Goal: Information Seeking & Learning: Learn about a topic

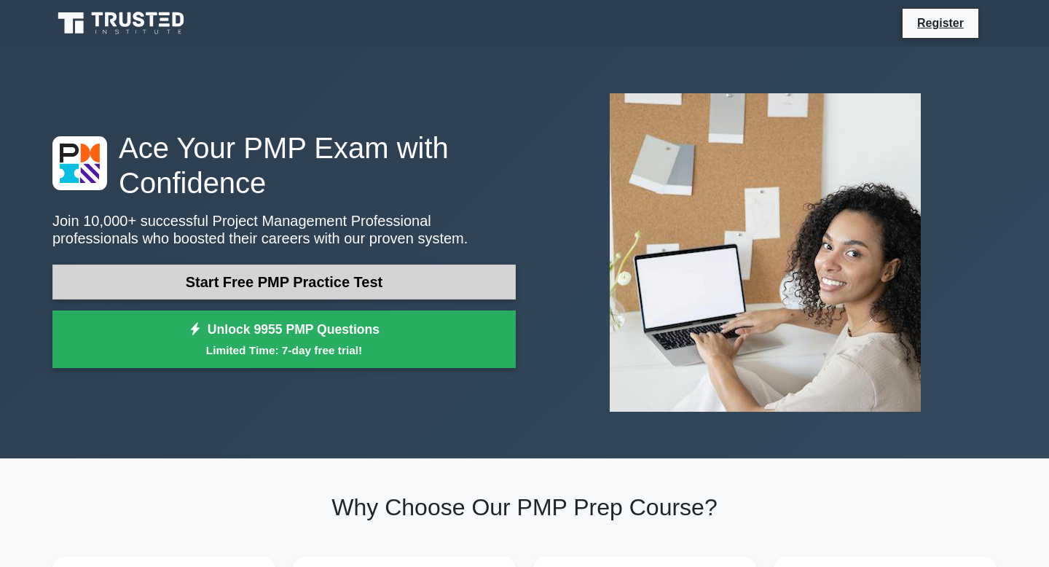
click at [450, 280] on link "Start Free PMP Practice Test" at bounding box center [283, 281] width 463 height 35
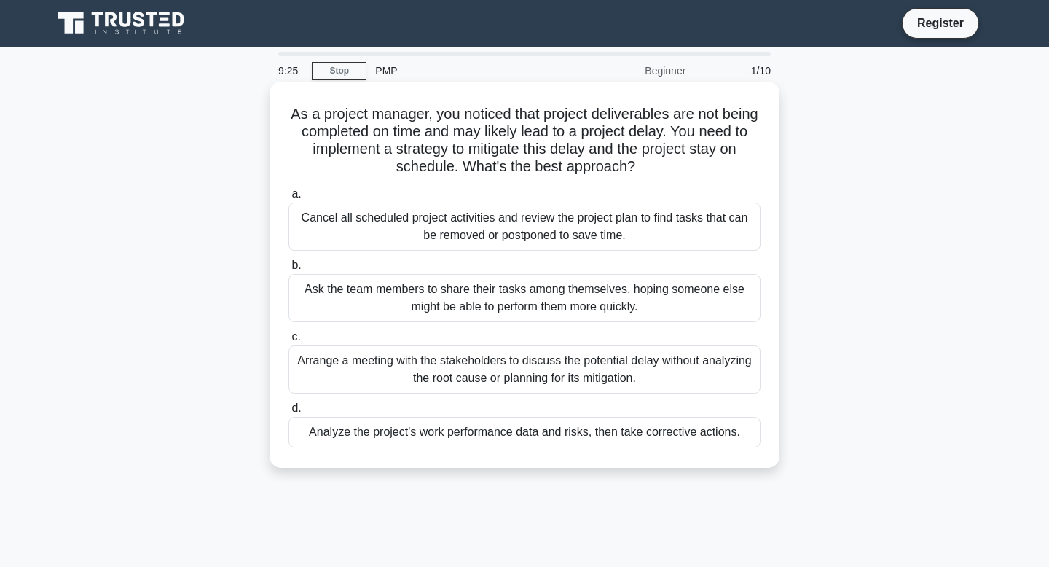
click at [523, 361] on div "Arrange a meeting with the stakeholders to discuss the potential delay without …" at bounding box center [524, 369] width 472 height 48
click at [288, 342] on input "c. Arrange a meeting with the stakeholders to discuss the potential delay witho…" at bounding box center [288, 336] width 0 height 9
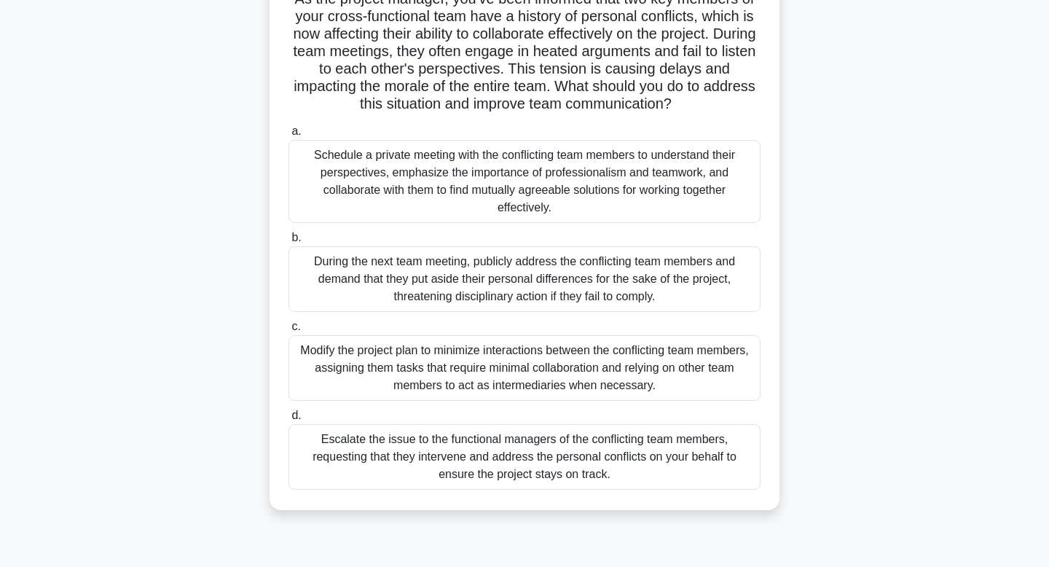
scroll to position [123, 0]
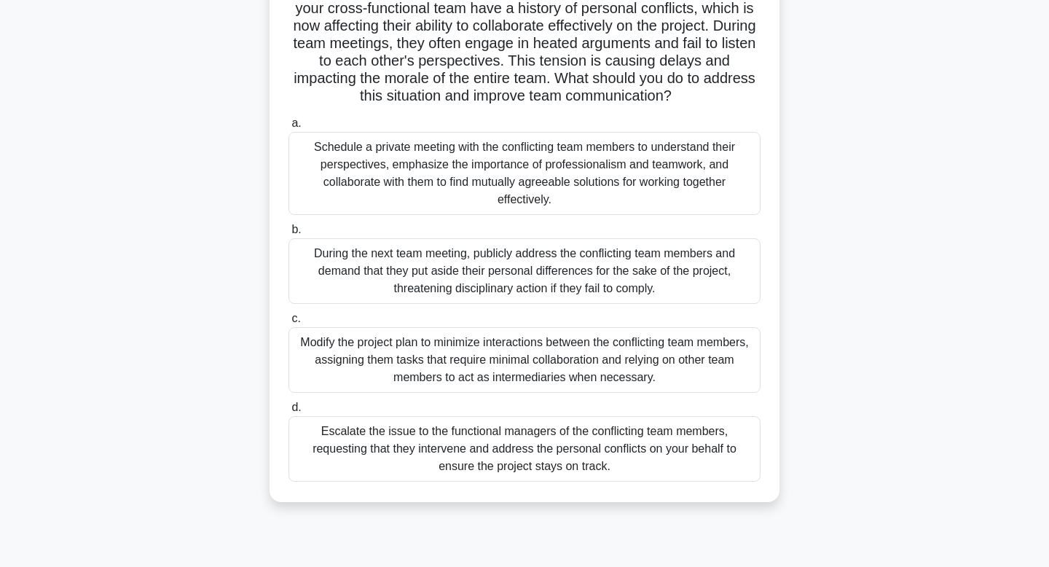
click at [532, 176] on div "Schedule a private meeting with the conflicting team members to understand thei…" at bounding box center [524, 173] width 472 height 83
click at [288, 128] on input "a. Schedule a private meeting with the conflicting team members to understand t…" at bounding box center [288, 123] width 0 height 9
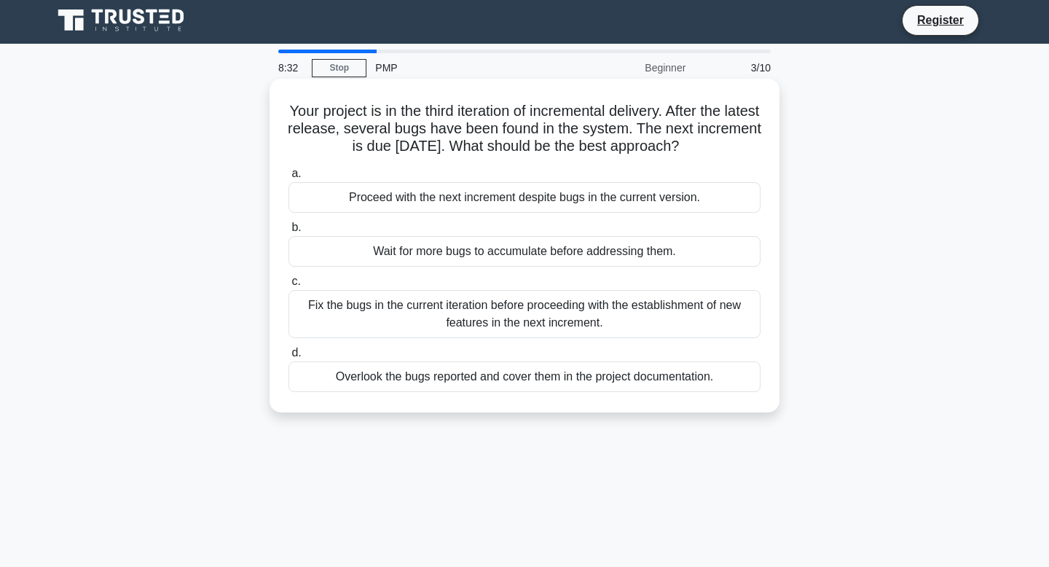
scroll to position [0, 0]
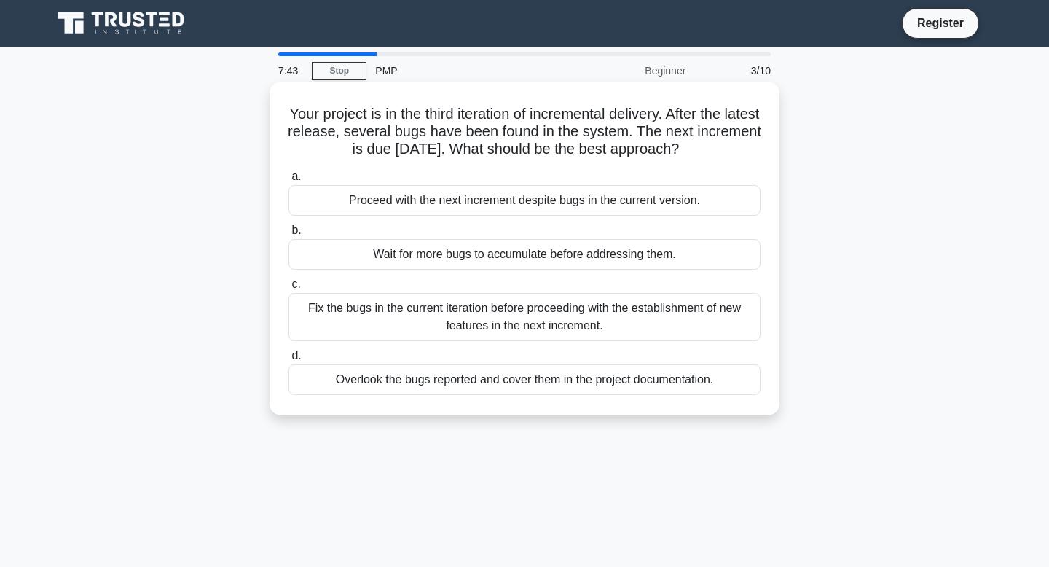
click at [575, 314] on div "Fix the bugs in the current iteration before proceeding with the establishment …" at bounding box center [524, 317] width 472 height 48
click at [288, 289] on input "c. Fix the bugs in the current iteration before proceeding with the establishme…" at bounding box center [288, 284] width 0 height 9
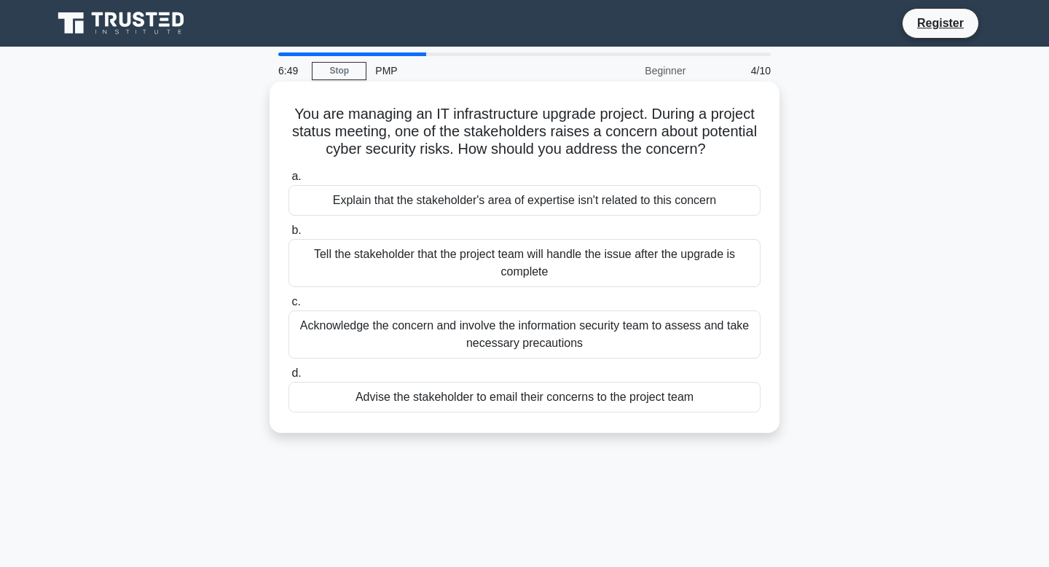
click at [588, 397] on div "Advise the stakeholder to email their concerns to the project team" at bounding box center [524, 397] width 472 height 31
click at [288, 378] on input "d. Advise the stakeholder to email their concerns to the project team" at bounding box center [288, 373] width 0 height 9
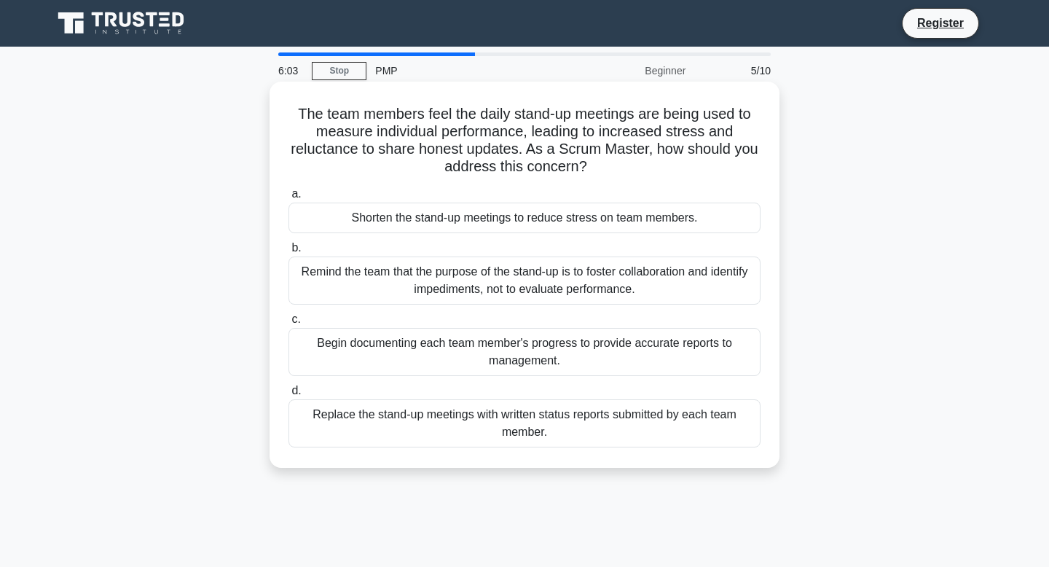
click at [634, 287] on div "Remind the team that the purpose of the stand-up is to foster collaboration and…" at bounding box center [524, 280] width 472 height 48
click at [288, 253] on input "b. Remind the team that the purpose of the stand-up is to foster collaboration …" at bounding box center [288, 247] width 0 height 9
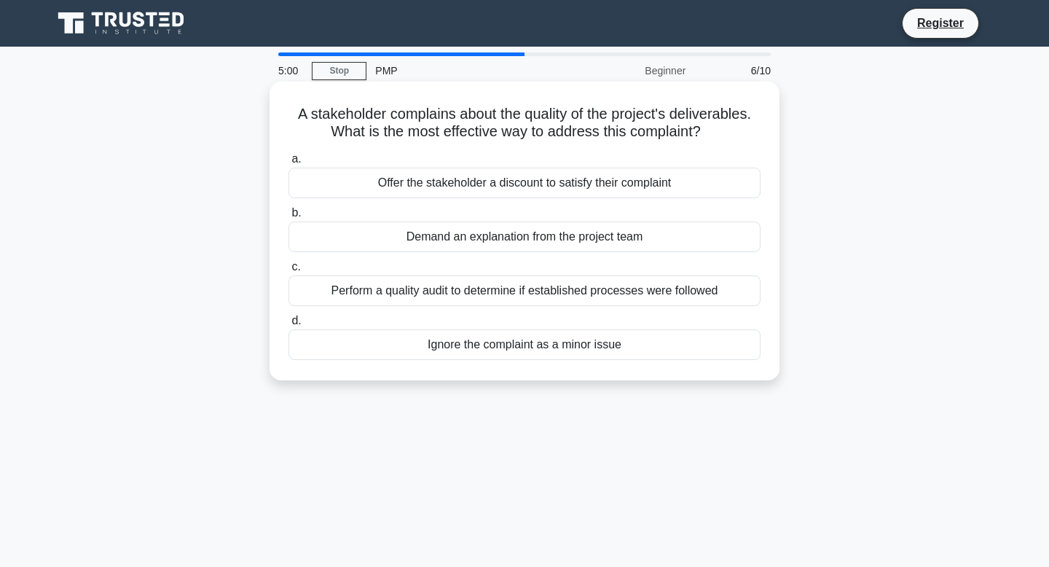
click at [698, 291] on div "Perform a quality audit to determine if established processes were followed" at bounding box center [524, 290] width 472 height 31
click at [288, 272] on input "c. Perform a quality audit to determine if established processes were followed" at bounding box center [288, 266] width 0 height 9
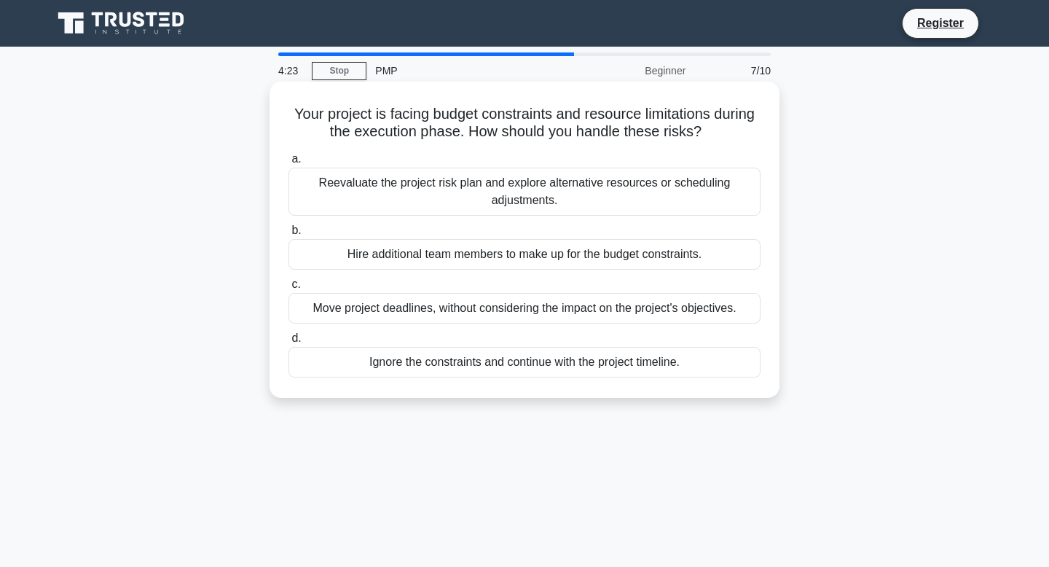
click at [696, 192] on div "Reevaluate the project risk plan and explore alternative resources or schedulin…" at bounding box center [524, 192] width 472 height 48
click at [288, 164] on input "a. Reevaluate the project risk plan and explore alternative resources or schedu…" at bounding box center [288, 158] width 0 height 9
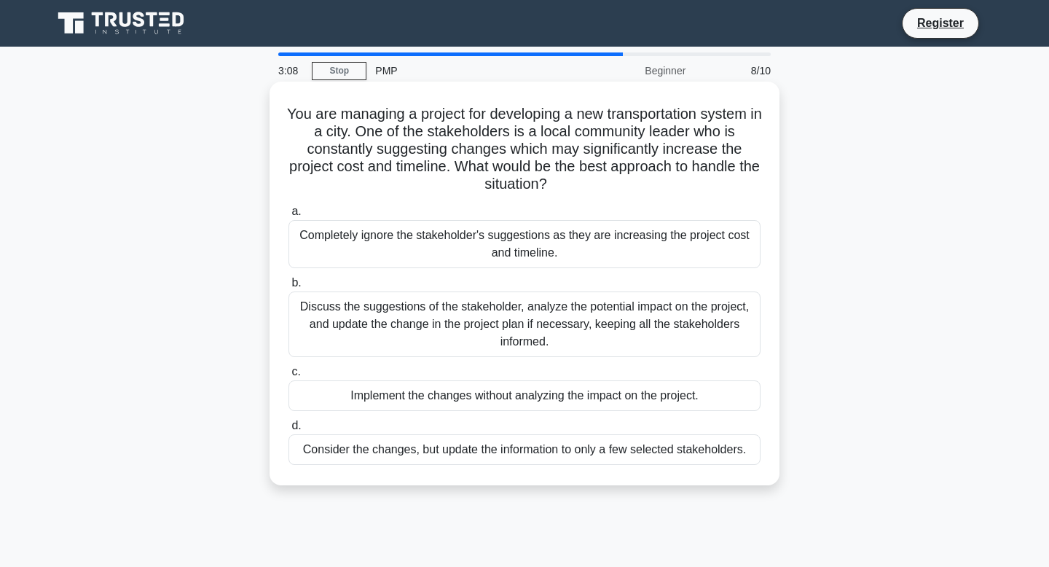
click at [683, 319] on div "Discuss the suggestions of the stakeholder, analyze the potential impact on the…" at bounding box center [524, 324] width 472 height 66
click at [288, 288] on input "b. Discuss the suggestions of the stakeholder, analyze the potential impact on …" at bounding box center [288, 282] width 0 height 9
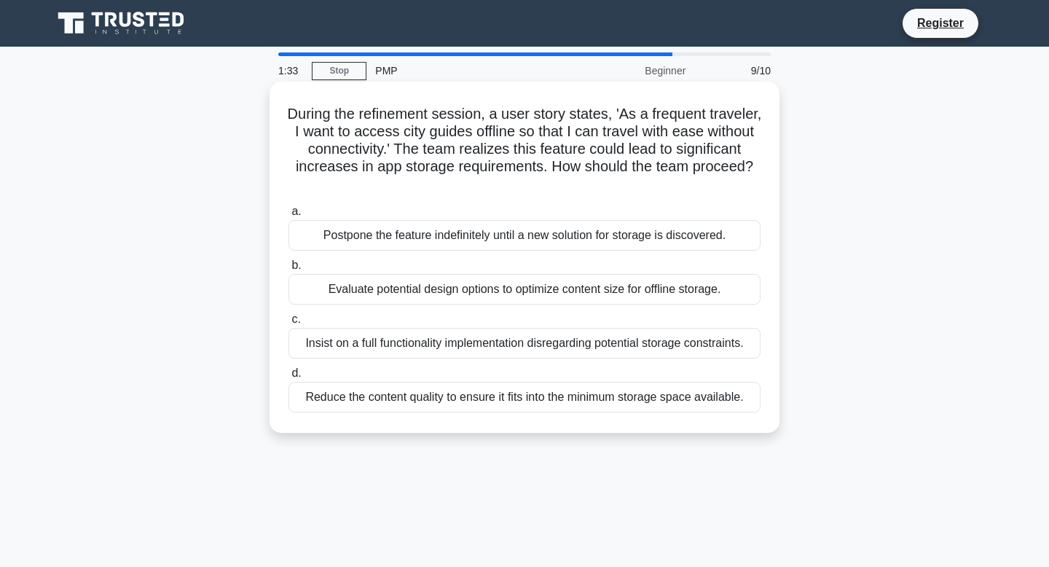
click at [685, 390] on div "Reduce the content quality to ensure it fits into the minimum storage space ava…" at bounding box center [524, 397] width 472 height 31
click at [288, 378] on input "d. Reduce the content quality to ensure it fits into the minimum storage space …" at bounding box center [288, 373] width 0 height 9
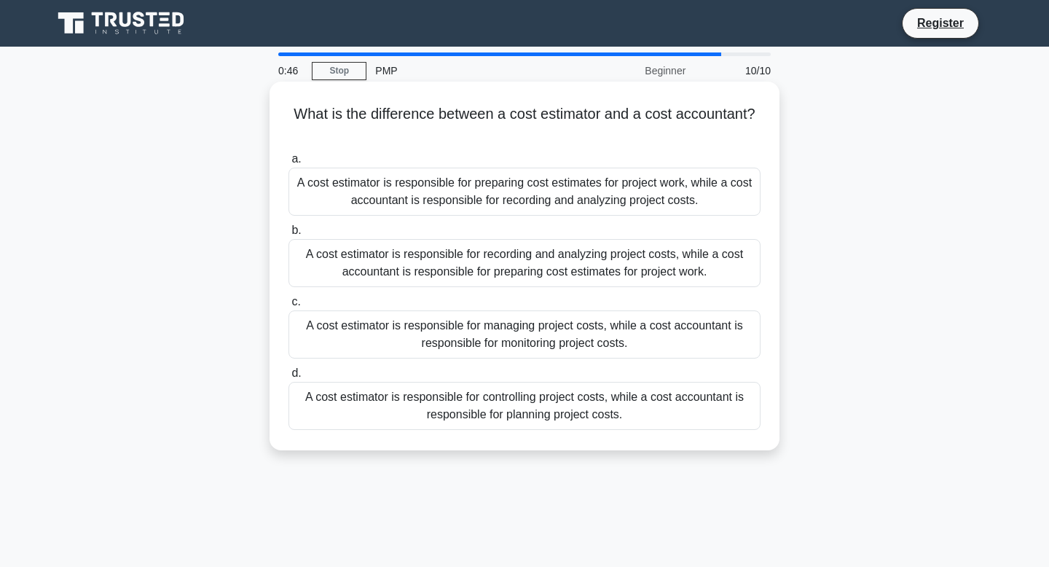
click at [665, 185] on div "A cost estimator is responsible for preparing cost estimates for project work, …" at bounding box center [524, 192] width 472 height 48
click at [288, 164] on input "a. A cost estimator is responsible for preparing cost estimates for project wor…" at bounding box center [288, 158] width 0 height 9
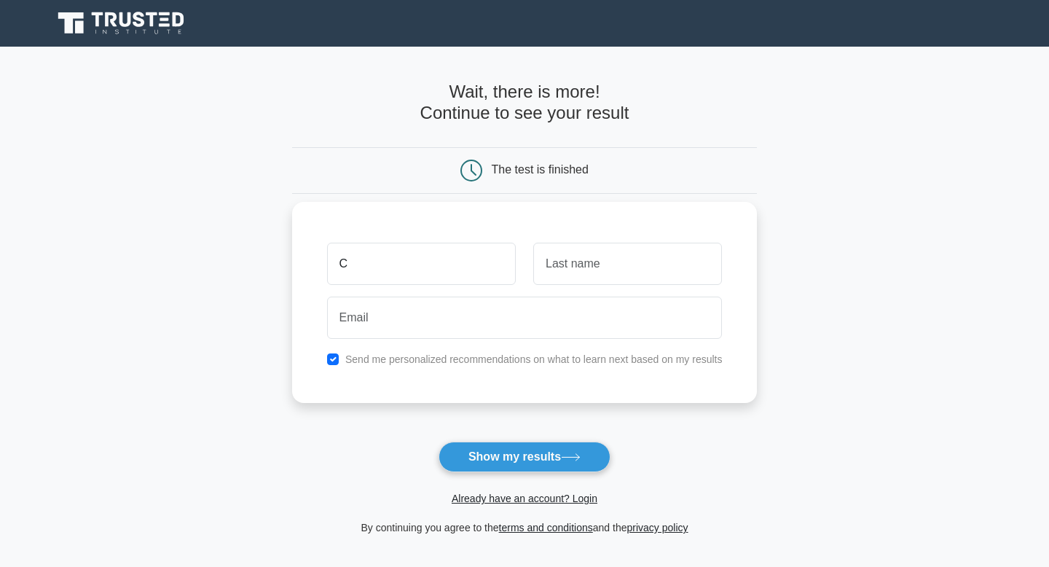
type input "C"
click at [624, 264] on input "text" at bounding box center [627, 264] width 189 height 42
type input "L"
click at [455, 345] on div "C L Send me personalized recommendations on what to learn next based on my resu…" at bounding box center [525, 302] width 466 height 201
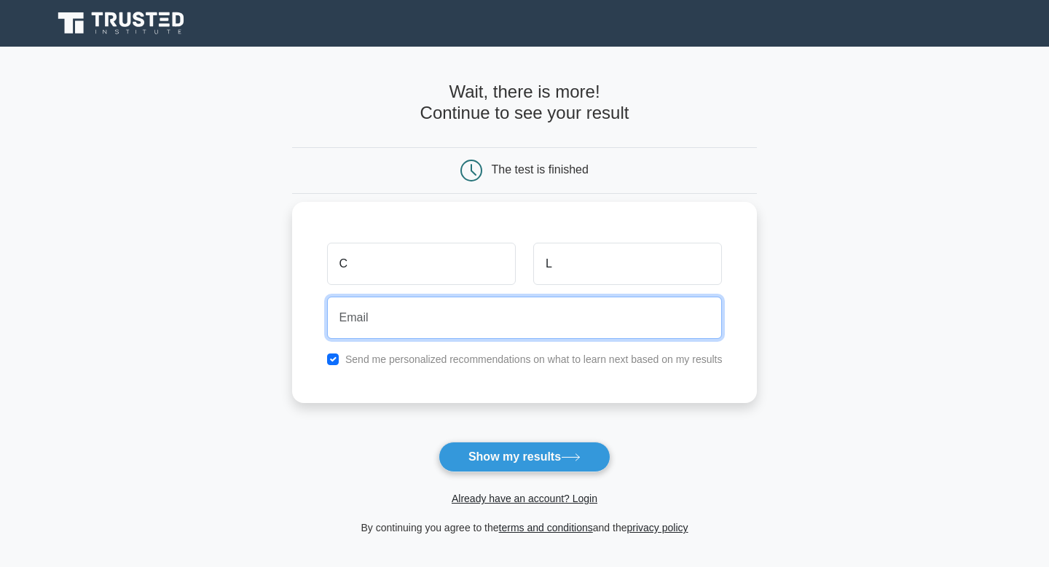
click at [455, 328] on input "email" at bounding box center [525, 318] width 396 height 42
type input "chay.lampao@gmail.com"
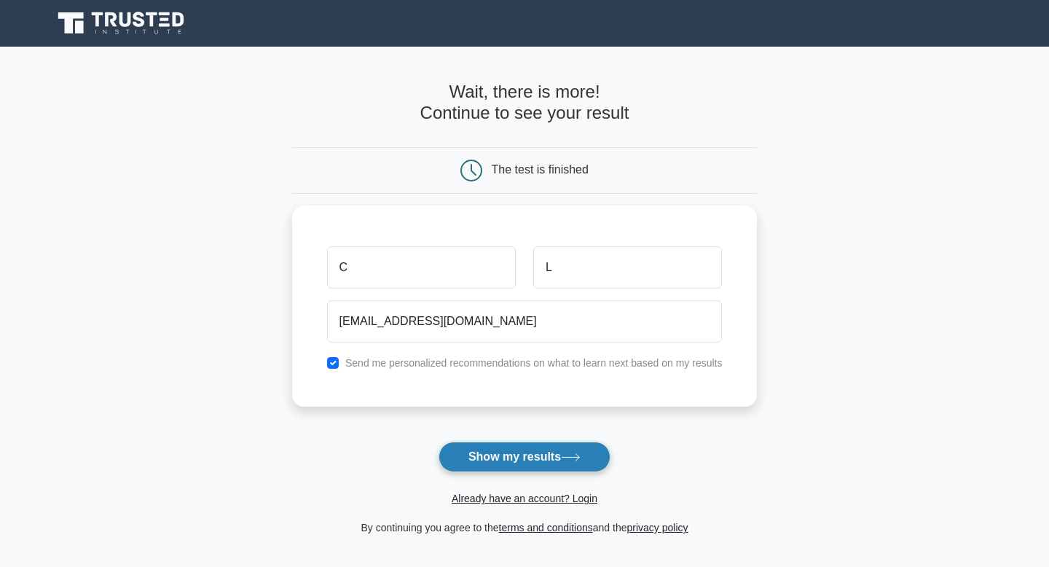
click at [567, 460] on icon at bounding box center [571, 457] width 20 height 8
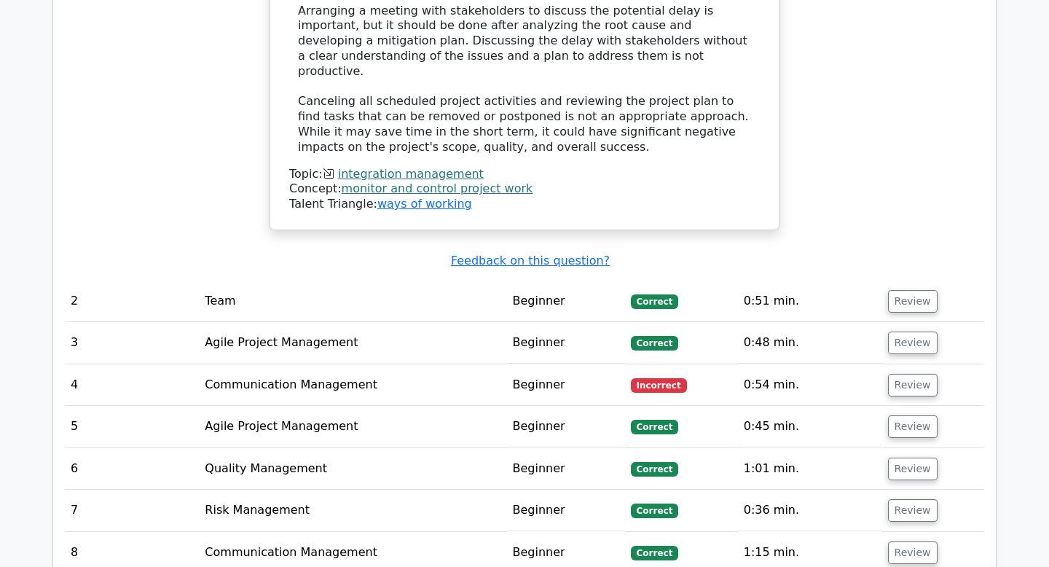
scroll to position [2032, 0]
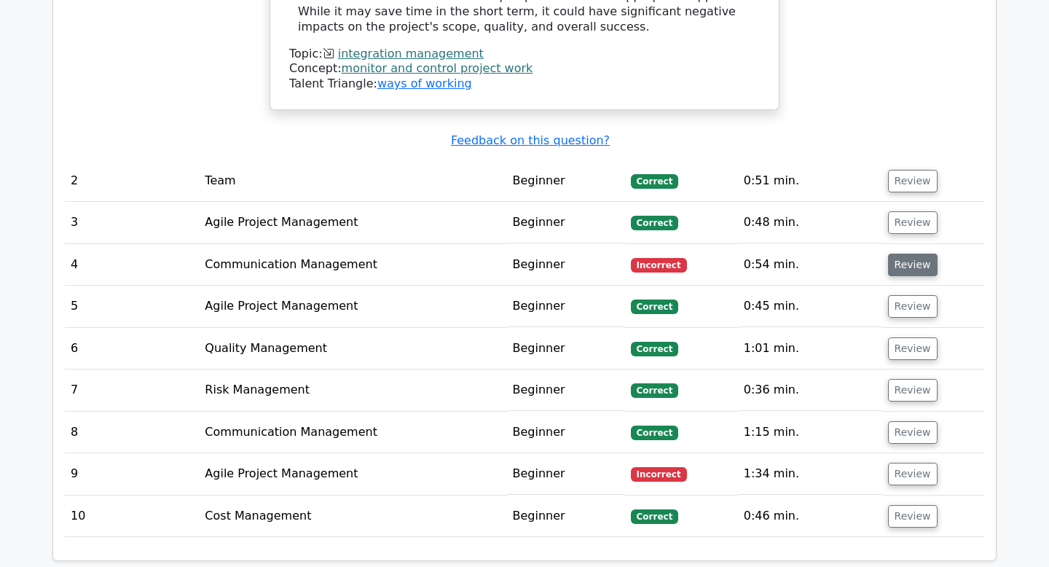
click at [911, 254] on button "Review" at bounding box center [913, 265] width 50 height 23
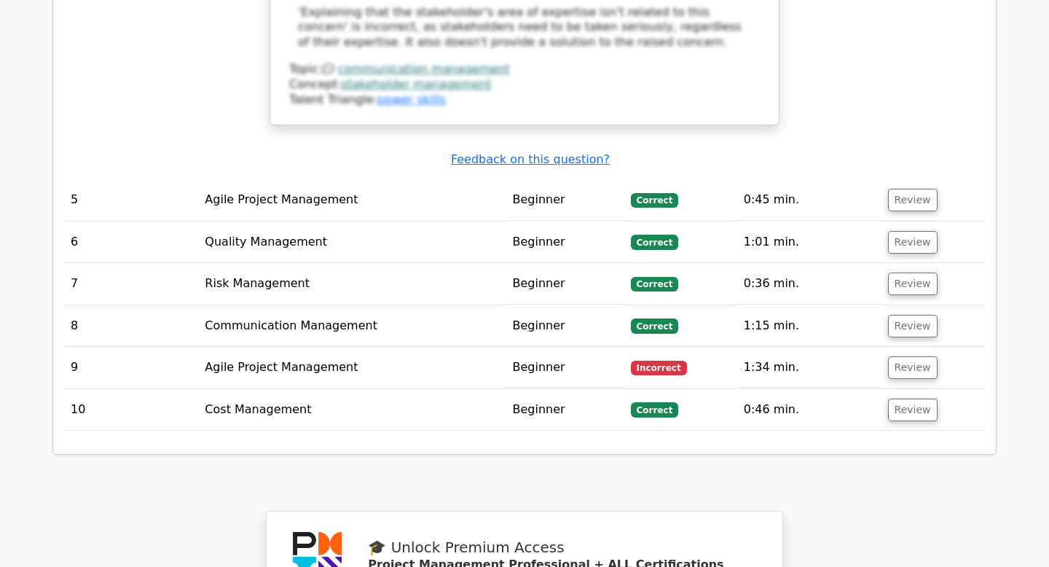
scroll to position [2964, 0]
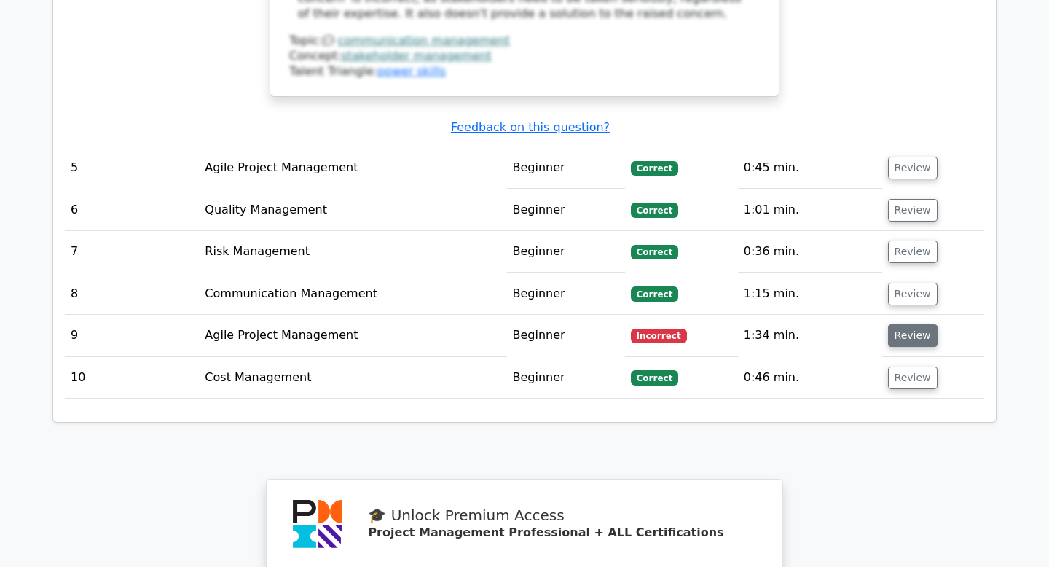
click at [906, 324] on button "Review" at bounding box center [913, 335] width 50 height 23
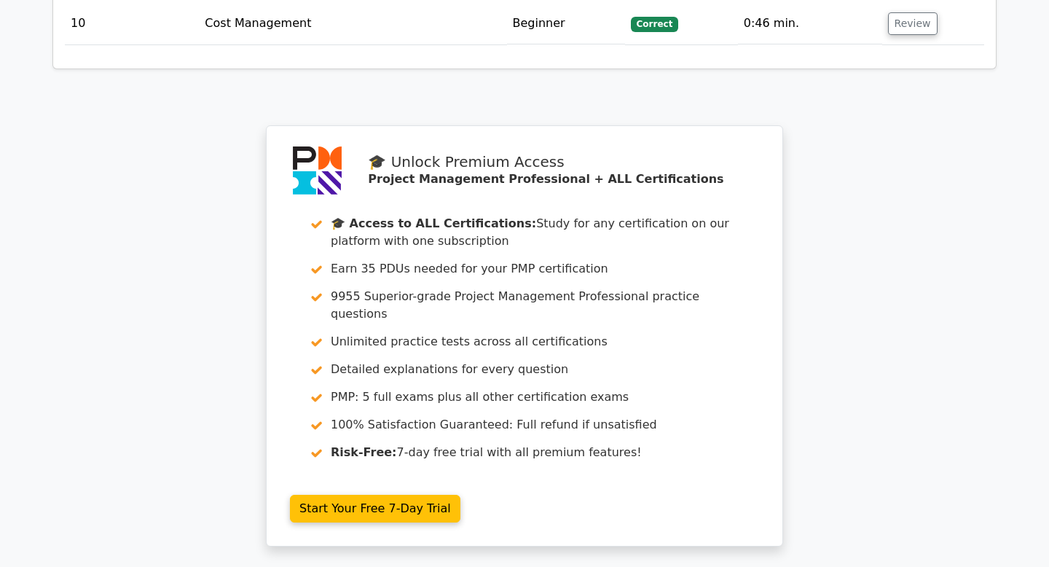
scroll to position [4329, 0]
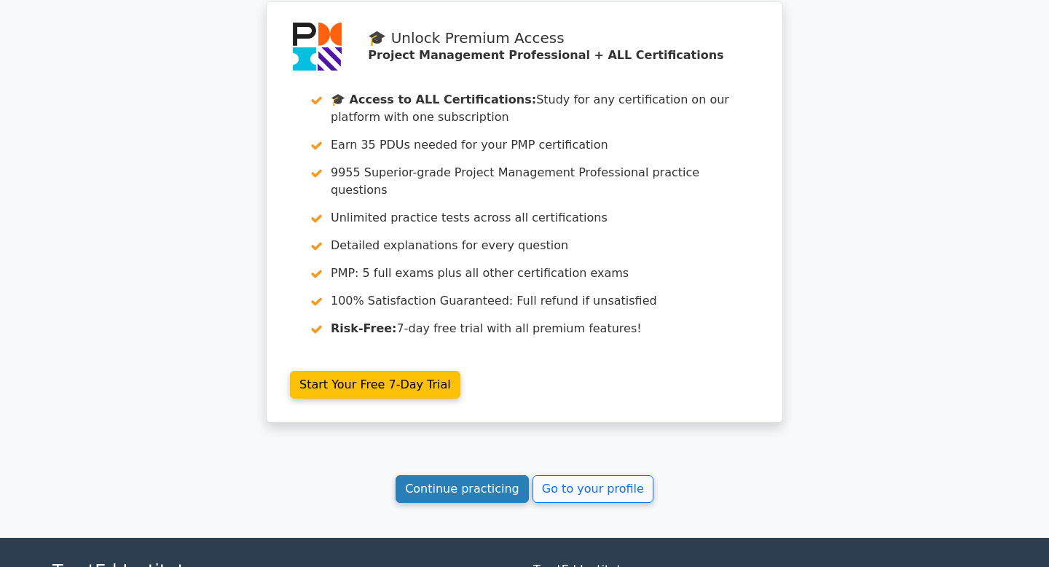
click at [489, 475] on link "Continue practicing" at bounding box center [462, 489] width 133 height 28
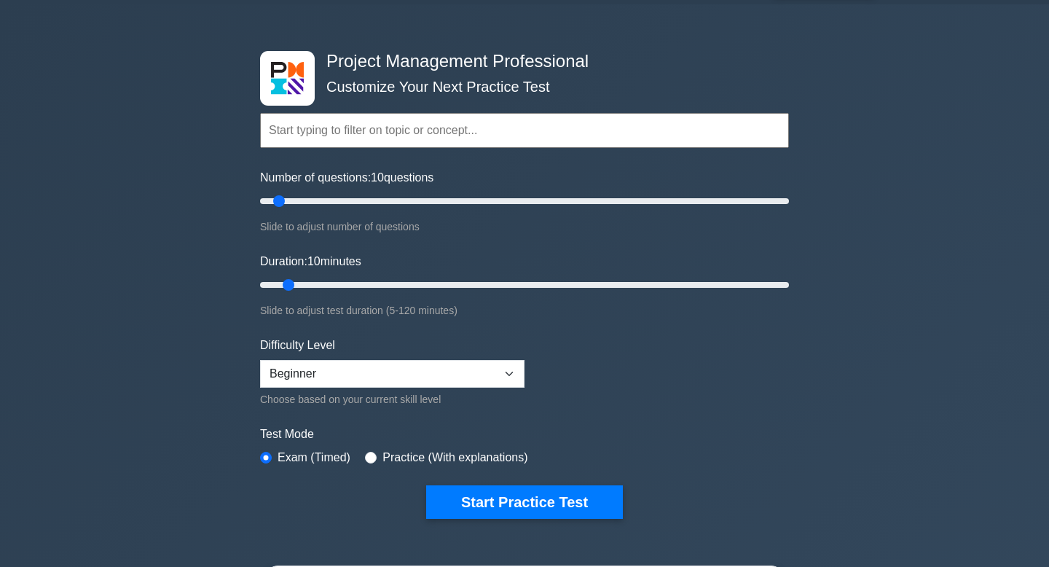
scroll to position [39, 0]
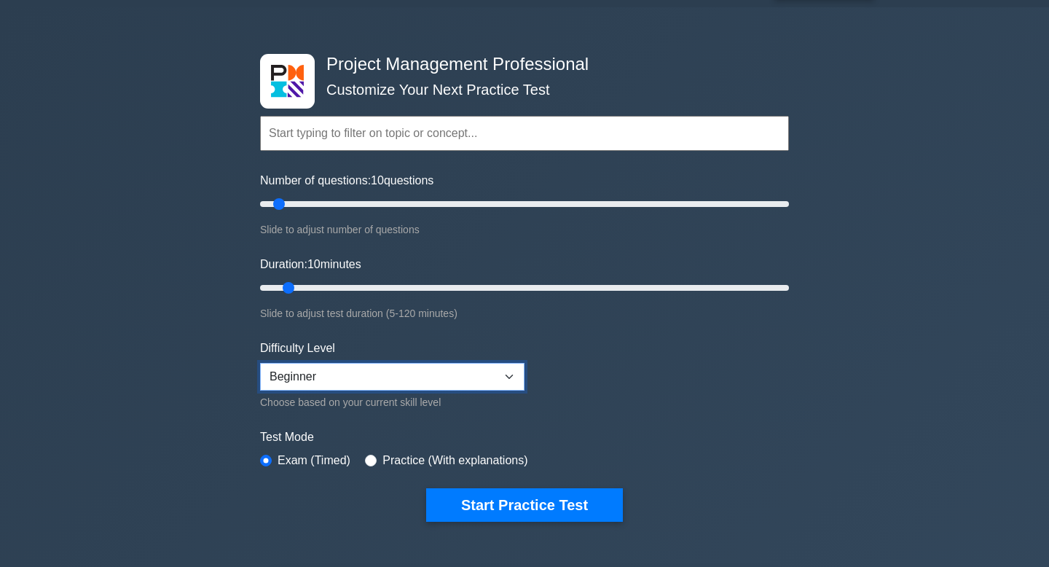
click at [366, 370] on select "Beginner Intermediate Expert" at bounding box center [392, 377] width 264 height 28
click at [260, 363] on select "Beginner Intermediate Expert" at bounding box center [392, 377] width 264 height 28
drag, startPoint x: 280, startPoint y: 202, endPoint x: 305, endPoint y: 205, distance: 24.3
type input "20"
click at [305, 205] on input "Number of questions: 20 questions" at bounding box center [524, 203] width 529 height 17
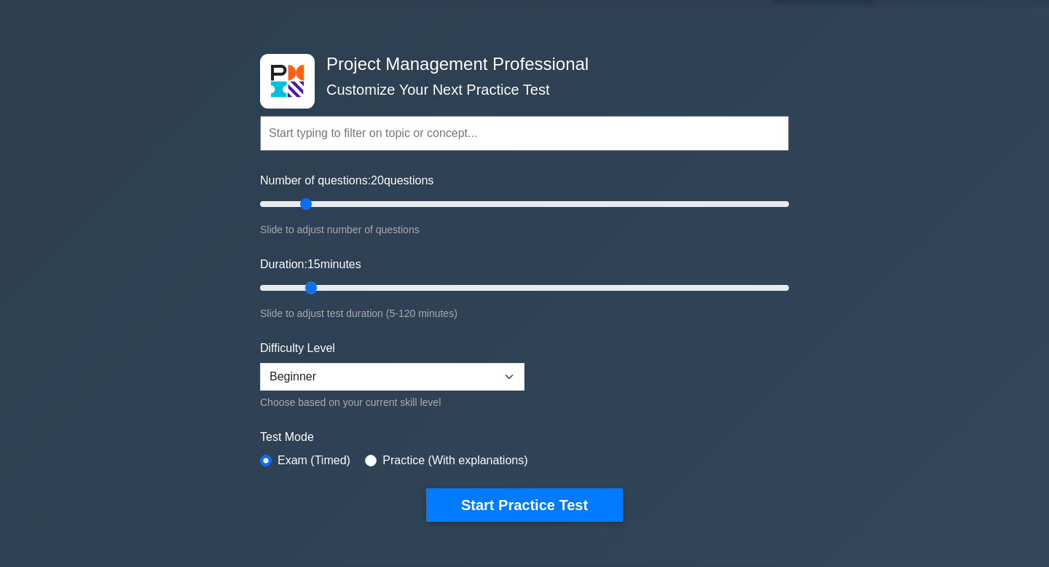
drag, startPoint x: 290, startPoint y: 286, endPoint x: 302, endPoint y: 287, distance: 12.4
type input "15"
click at [302, 287] on input "Duration: 15 minutes" at bounding box center [524, 287] width 529 height 17
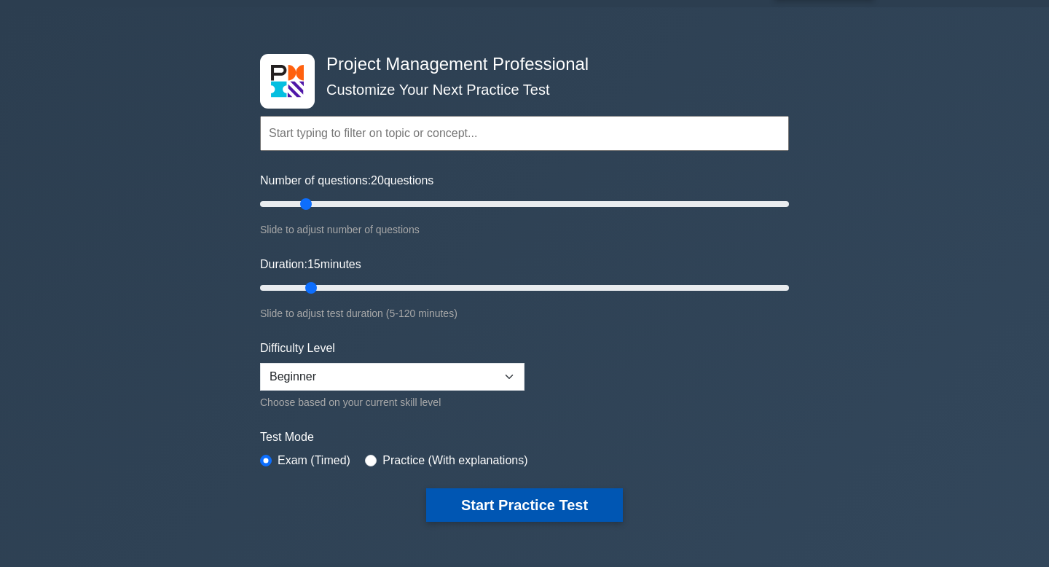
click at [472, 500] on button "Start Practice Test" at bounding box center [524, 505] width 197 height 34
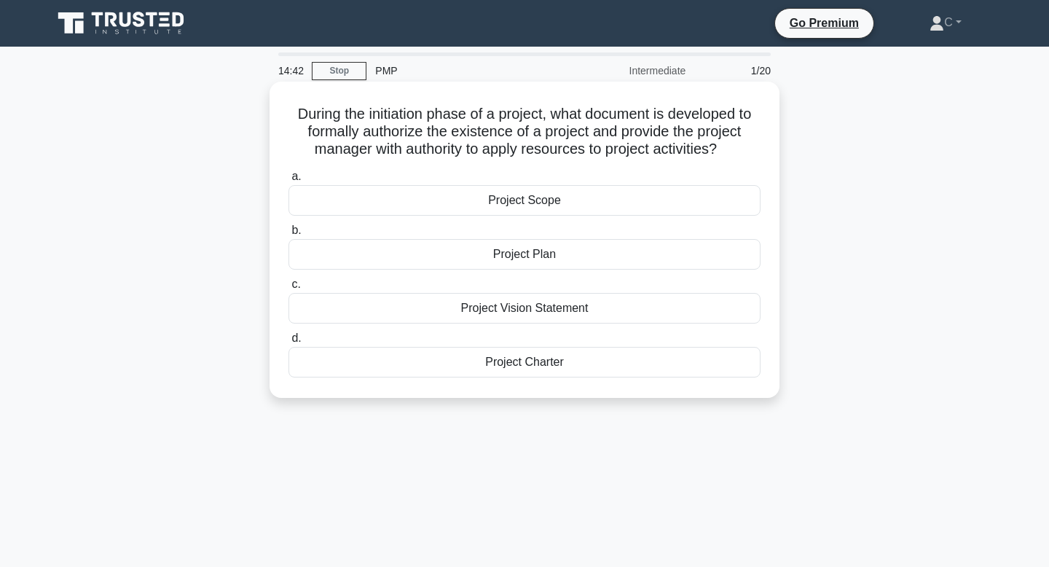
click at [527, 366] on div "Project Charter" at bounding box center [524, 362] width 472 height 31
click at [288, 343] on input "d. Project Charter" at bounding box center [288, 338] width 0 height 9
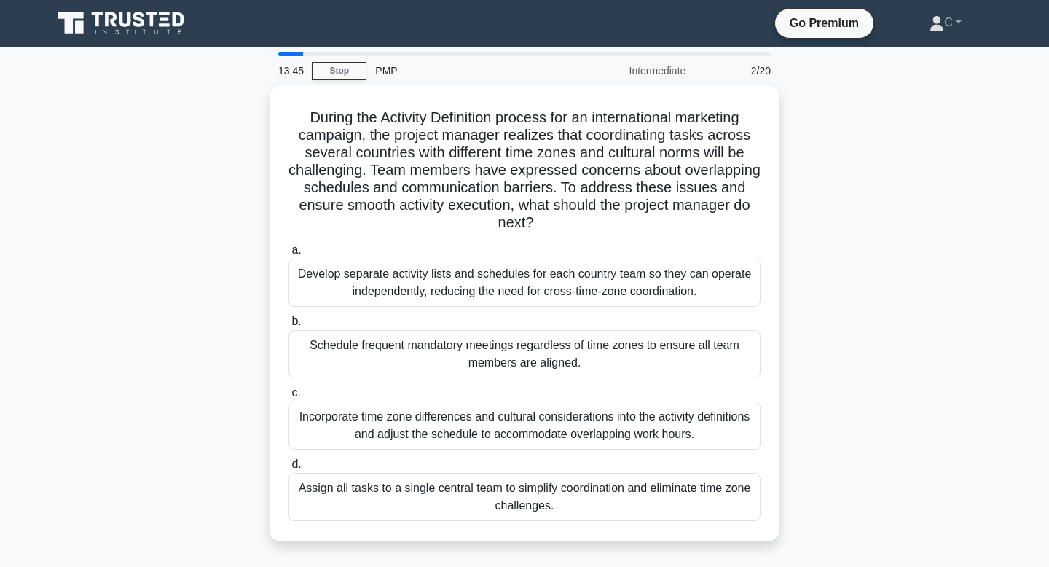
click at [527, 366] on div "Schedule frequent mandatory meetings regardless of time zones to ensure all tea…" at bounding box center [524, 354] width 472 height 48
click at [288, 326] on input "b. Schedule frequent mandatory meetings regardless of time zones to ensure all …" at bounding box center [288, 321] width 0 height 9
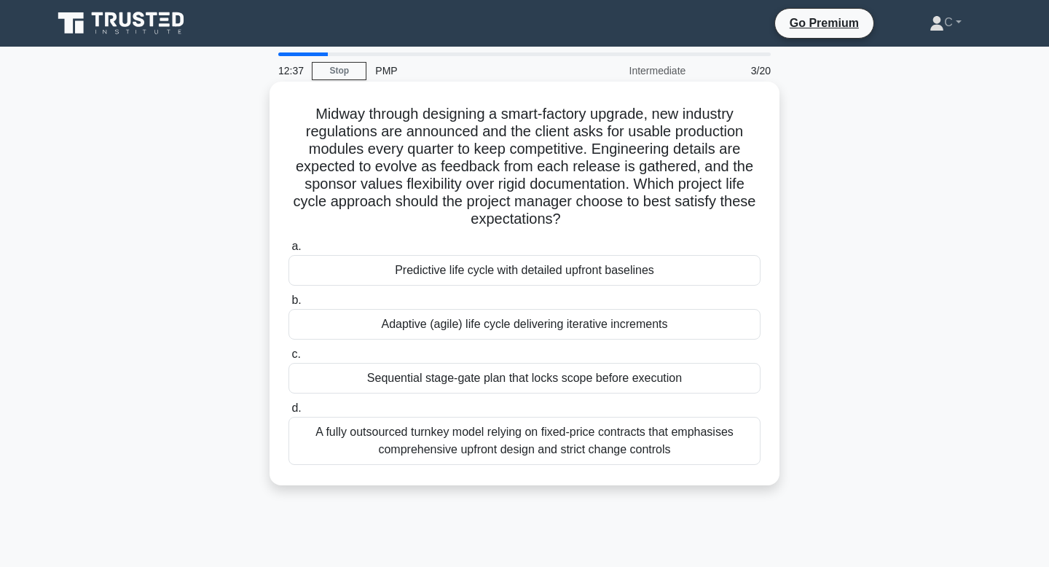
click at [557, 328] on div "Adaptive (agile) life cycle delivering iterative increments" at bounding box center [524, 324] width 472 height 31
click at [288, 305] on input "b. Adaptive (agile) life cycle delivering iterative increments" at bounding box center [288, 300] width 0 height 9
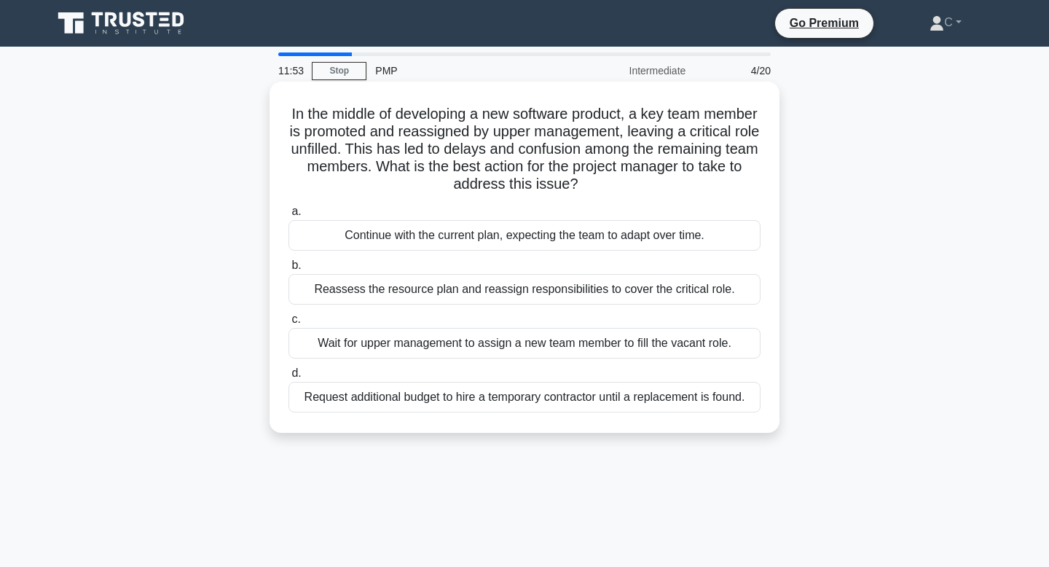
click at [553, 294] on div "Reassess the resource plan and reassign responsibilities to cover the critical …" at bounding box center [524, 289] width 472 height 31
click at [288, 270] on input "b. Reassess the resource plan and reassign responsibilities to cover the critic…" at bounding box center [288, 265] width 0 height 9
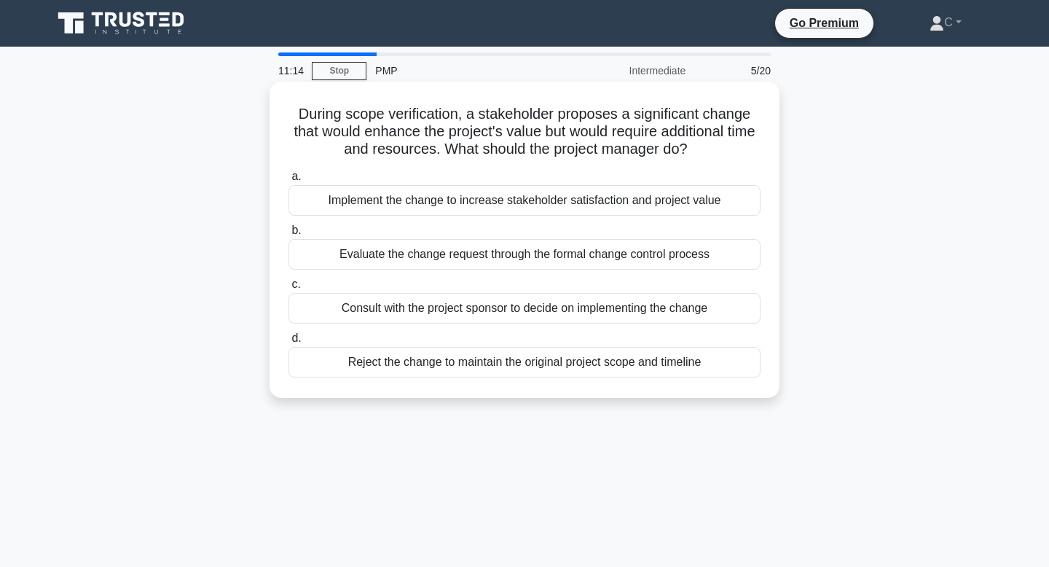
click at [560, 309] on div "Consult with the project sponsor to decide on implementing the change" at bounding box center [524, 308] width 472 height 31
click at [288, 289] on input "c. Consult with the project sponsor to decide on implementing the change" at bounding box center [288, 284] width 0 height 9
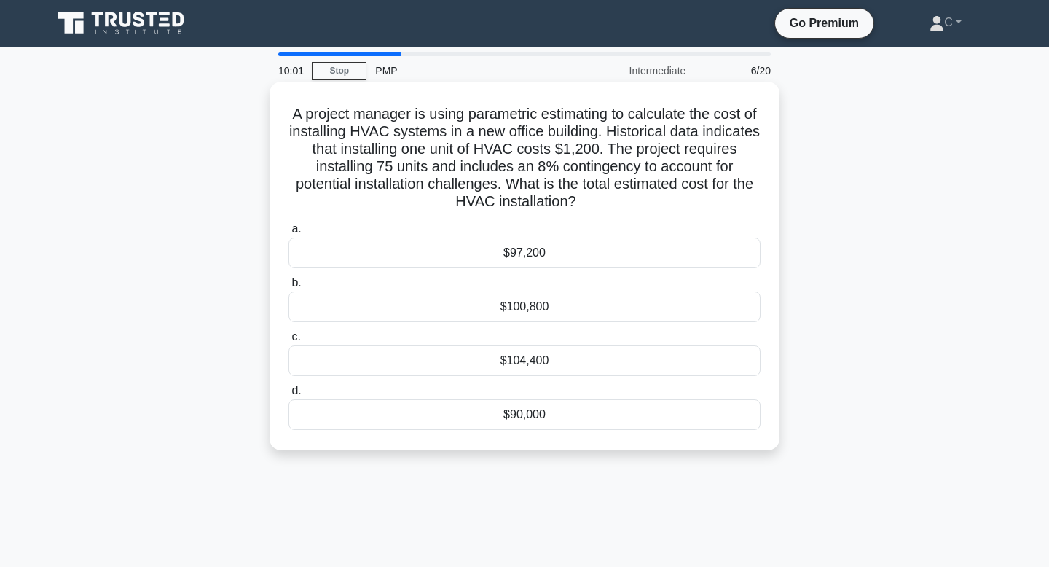
click at [675, 257] on div "$97,200" at bounding box center [524, 252] width 472 height 31
click at [288, 234] on input "a. $97,200" at bounding box center [288, 228] width 0 height 9
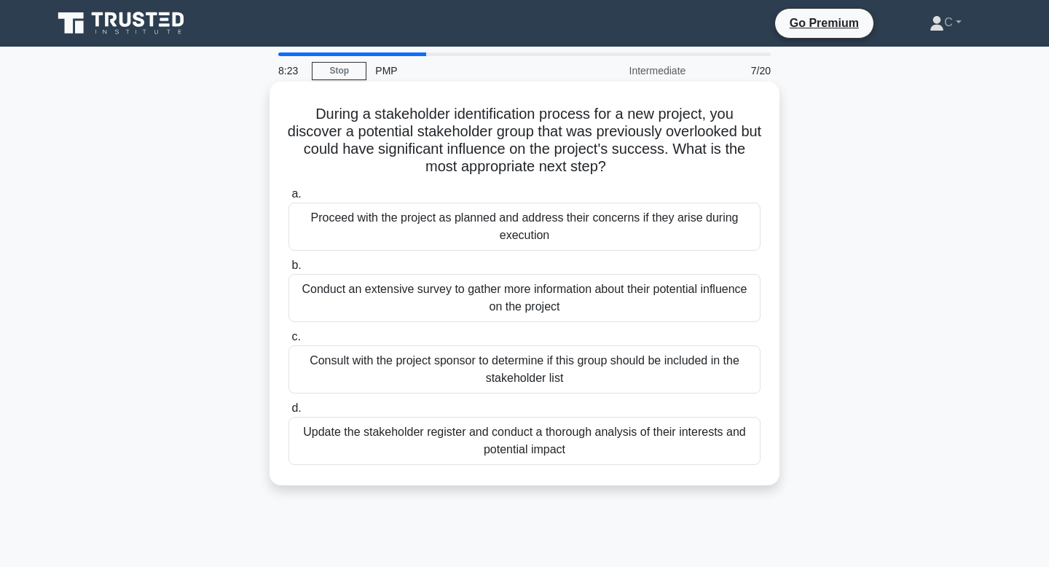
click at [710, 448] on div "Update the stakeholder register and conduct a thorough analysis of their intere…" at bounding box center [524, 441] width 472 height 48
click at [288, 413] on input "d. Update the stakeholder register and conduct a thorough analysis of their int…" at bounding box center [288, 408] width 0 height 9
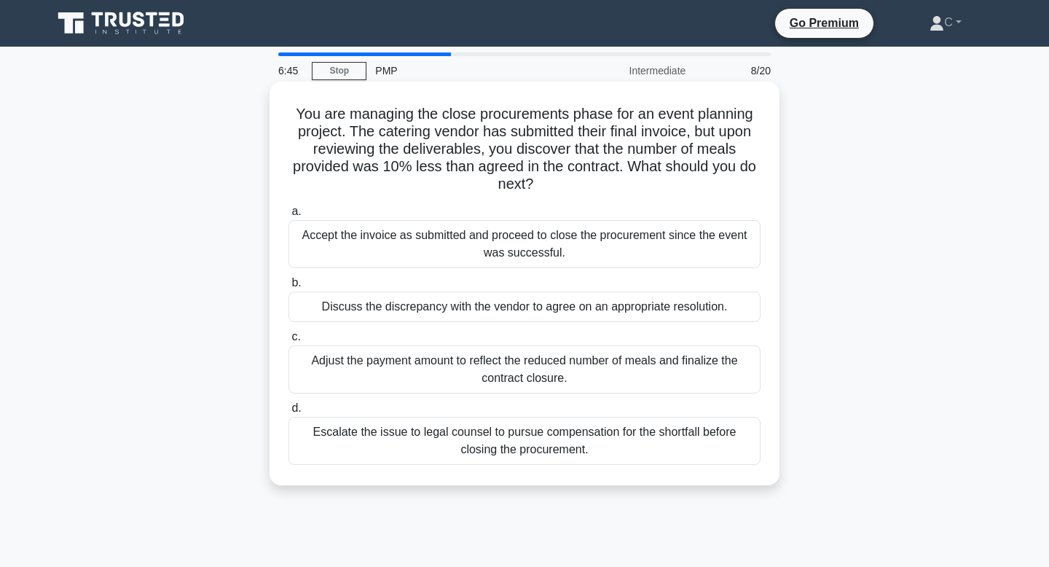
click at [697, 248] on div "Accept the invoice as submitted and proceed to close the procurement since the …" at bounding box center [524, 244] width 472 height 48
click at [288, 216] on input "a. Accept the invoice as submitted and proceed to close the procurement since t…" at bounding box center [288, 211] width 0 height 9
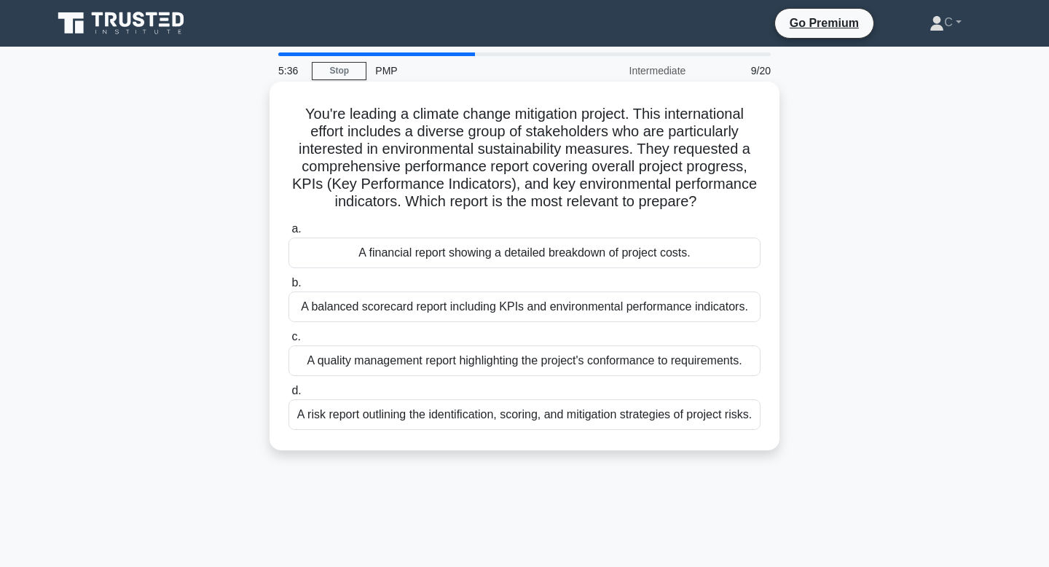
click at [678, 371] on div "A quality management report highlighting the project's conformance to requireme…" at bounding box center [524, 360] width 472 height 31
click at [288, 342] on input "c. A quality management report highlighting the project's conformance to requir…" at bounding box center [288, 336] width 0 height 9
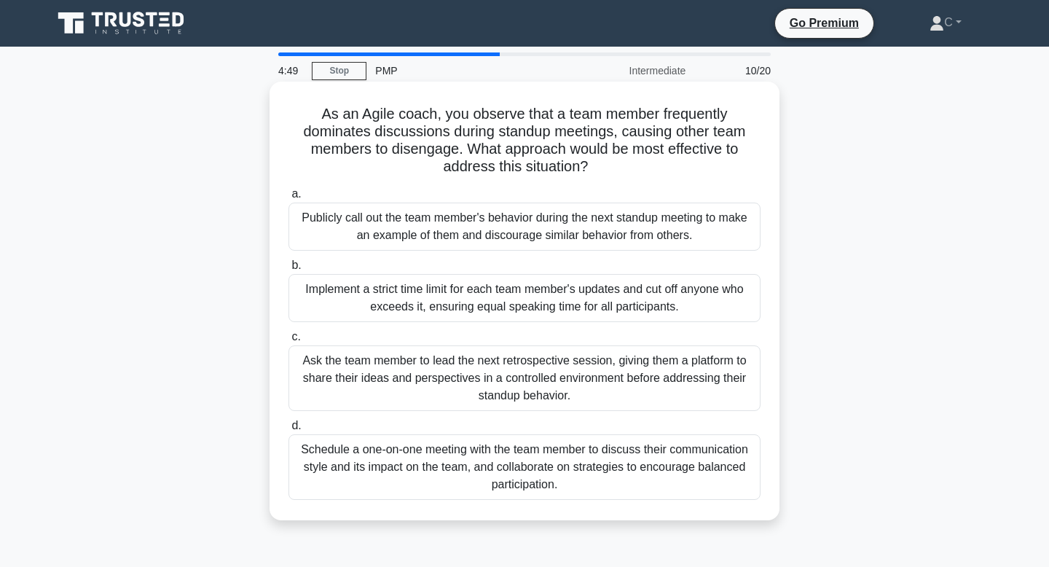
click at [678, 386] on div "Ask the team member to lead the next retrospective session, giving them a platf…" at bounding box center [524, 378] width 472 height 66
click at [288, 342] on input "c. Ask the team member to lead the next retrospective session, giving them a pl…" at bounding box center [288, 336] width 0 height 9
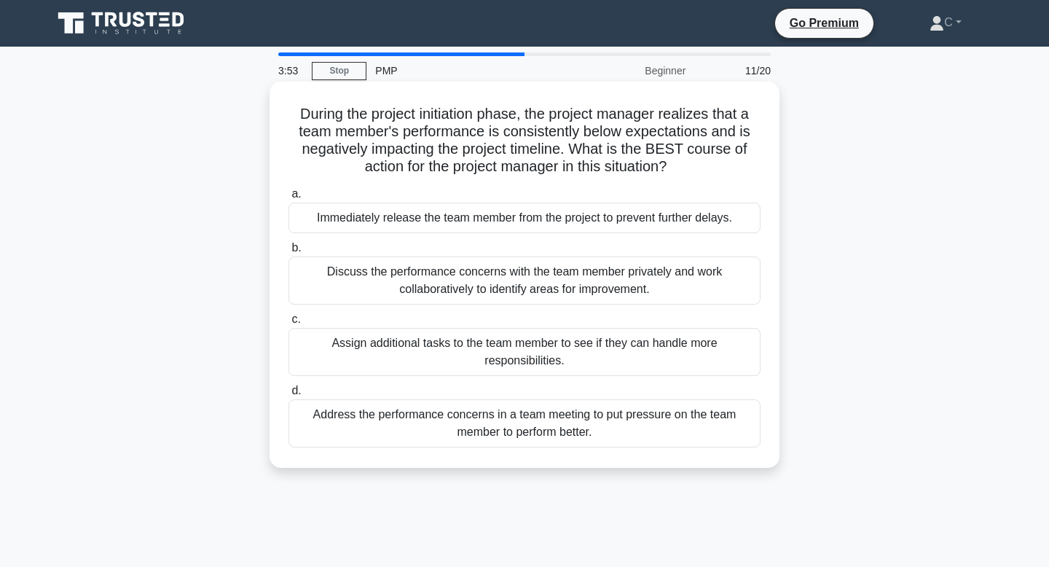
click at [667, 221] on div "Immediately release the team member from the project to prevent further delays." at bounding box center [524, 218] width 472 height 31
click at [288, 199] on input "a. Immediately release the team member from the project to prevent further dela…" at bounding box center [288, 193] width 0 height 9
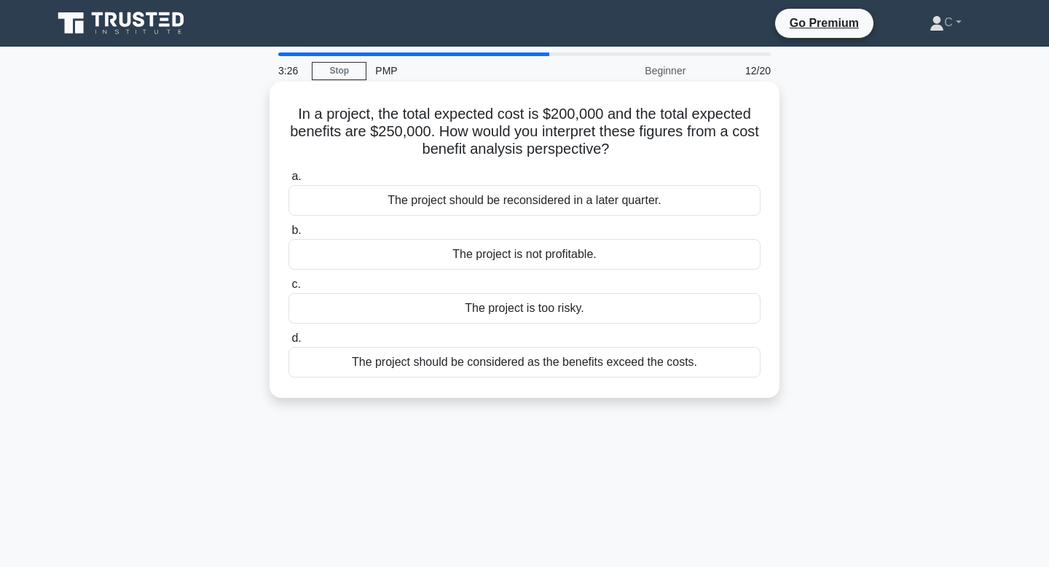
click at [669, 359] on div "The project should be considered as the benefits exceed the costs." at bounding box center [524, 362] width 472 height 31
click at [288, 343] on input "d. The project should be considered as the benefits exceed the costs." at bounding box center [288, 338] width 0 height 9
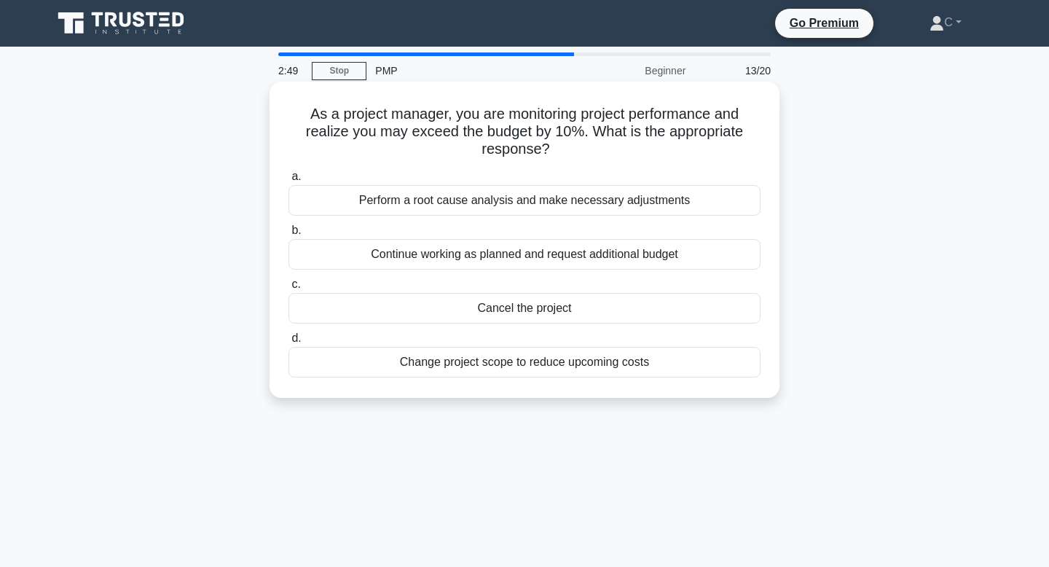
click at [647, 367] on div "Change project scope to reduce upcoming costs" at bounding box center [524, 362] width 472 height 31
click at [288, 343] on input "d. Change project scope to reduce upcoming costs" at bounding box center [288, 338] width 0 height 9
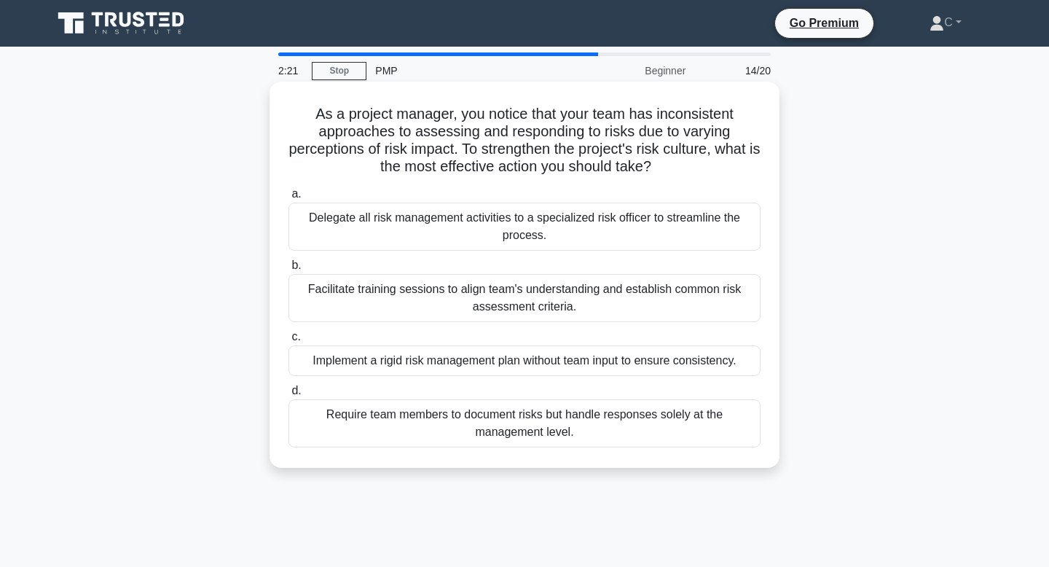
click at [643, 231] on div "Delegate all risk management activities to a specialized risk officer to stream…" at bounding box center [524, 227] width 472 height 48
click at [288, 199] on input "a. Delegate all risk management activities to a specialized risk officer to str…" at bounding box center [288, 193] width 0 height 9
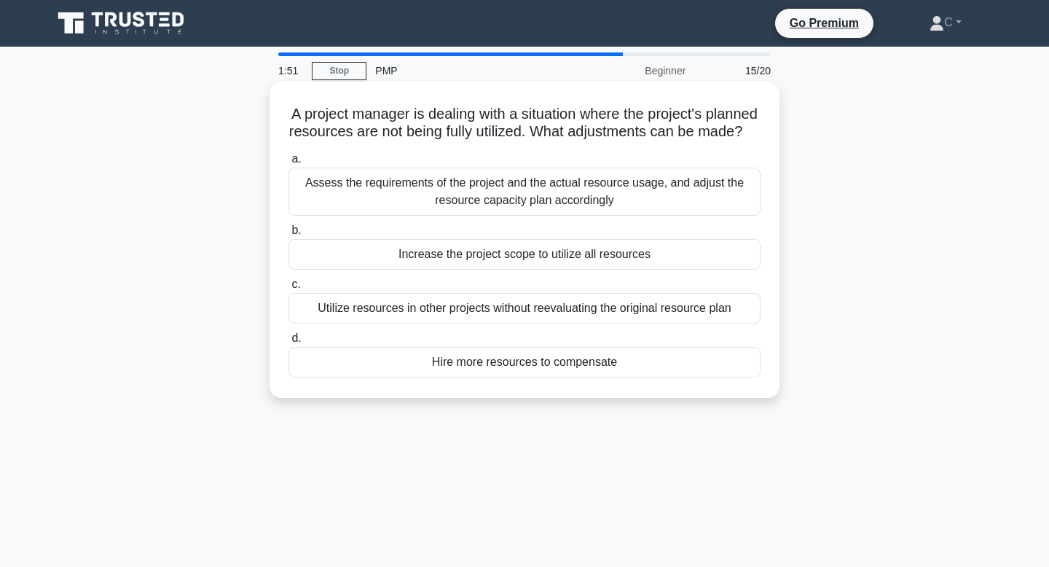
click at [672, 216] on div "Assess the requirements of the project and the actual resource usage, and adjus…" at bounding box center [524, 192] width 472 height 48
click at [288, 164] on input "a. Assess the requirements of the project and the actual resource usage, and ad…" at bounding box center [288, 158] width 0 height 9
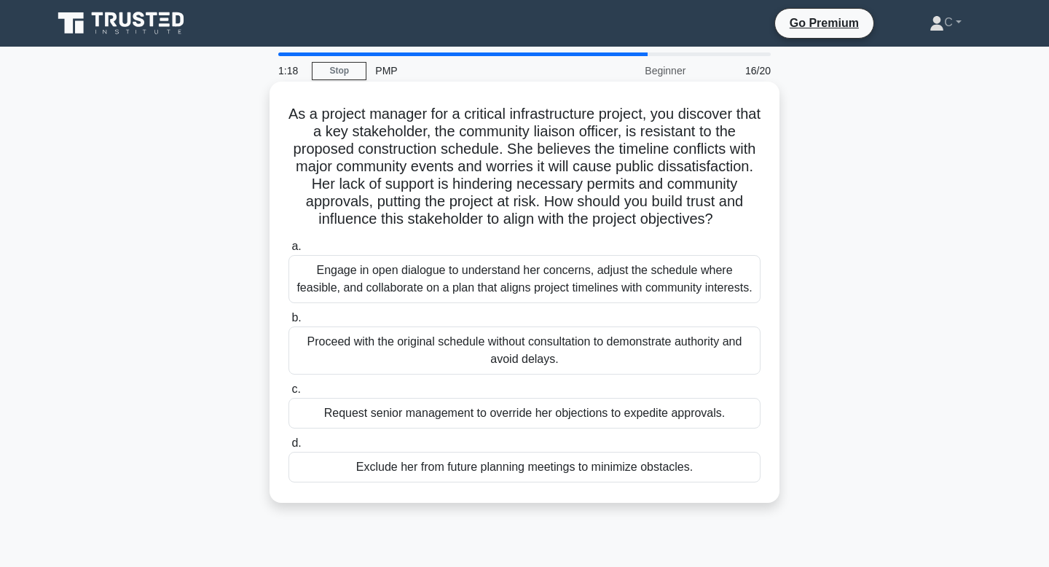
click at [676, 272] on div "Engage in open dialogue to understand her concerns, adjust the schedule where f…" at bounding box center [524, 279] width 472 height 48
click at [288, 251] on input "a. Engage in open dialogue to understand her concerns, adjust the schedule wher…" at bounding box center [288, 246] width 0 height 9
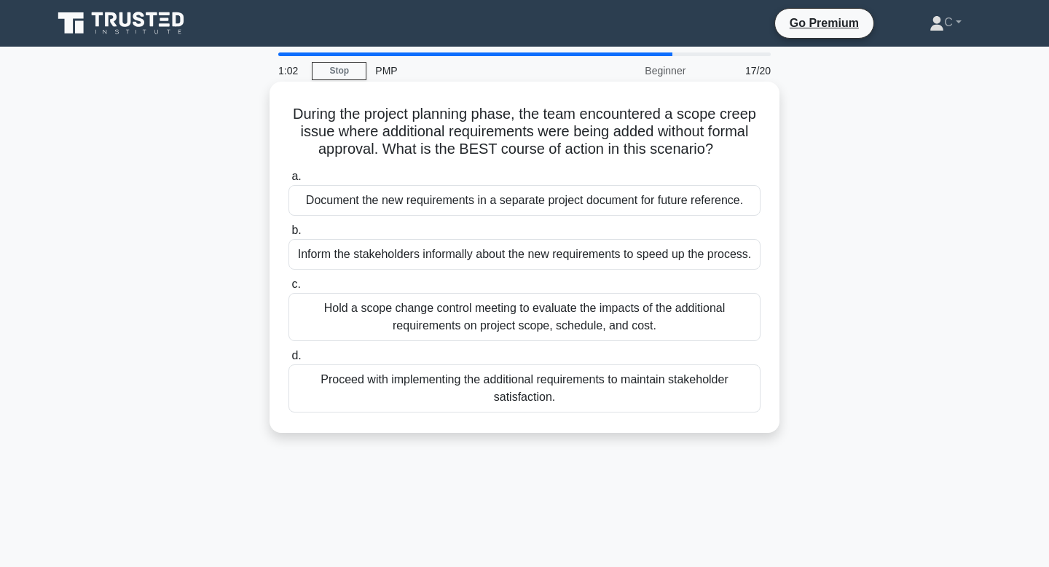
click at [675, 311] on div "Hold a scope change control meeting to evaluate the impacts of the additional r…" at bounding box center [524, 317] width 472 height 48
click at [288, 289] on input "c. Hold a scope change control meeting to evaluate the impacts of the additiona…" at bounding box center [288, 284] width 0 height 9
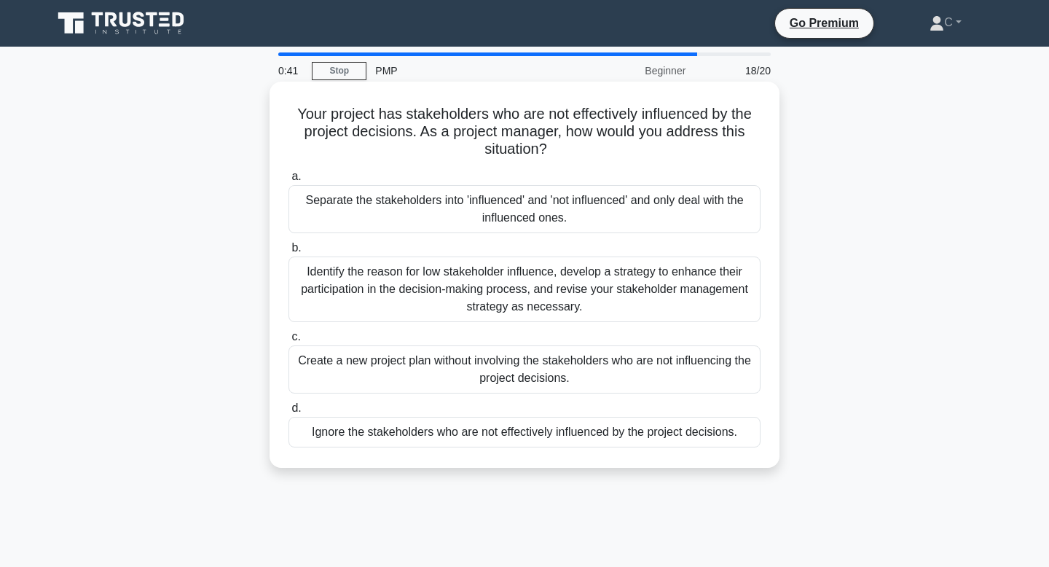
click at [664, 213] on div "Separate the stakeholders into 'influenced' and 'not influenced' and only deal …" at bounding box center [524, 209] width 472 height 48
click at [288, 181] on input "a. Separate the stakeholders into 'influenced' and 'not influenced' and only de…" at bounding box center [288, 176] width 0 height 9
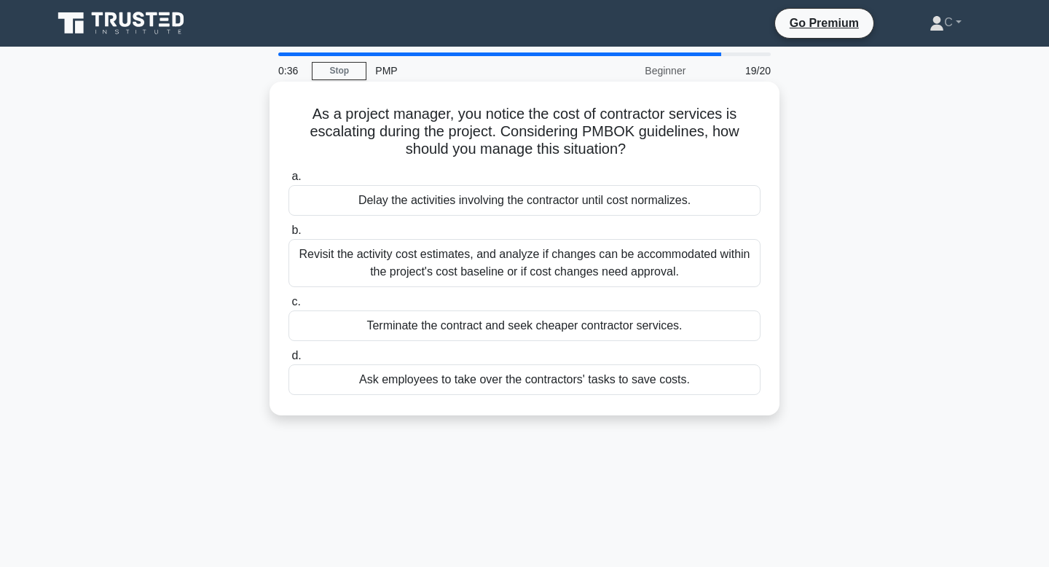
click at [675, 257] on div "Revisit the activity cost estimates, and analyze if changes can be accommodated…" at bounding box center [524, 263] width 472 height 48
click at [288, 235] on input "b. Revisit the activity cost estimates, and analyze if changes can be accommoda…" at bounding box center [288, 230] width 0 height 9
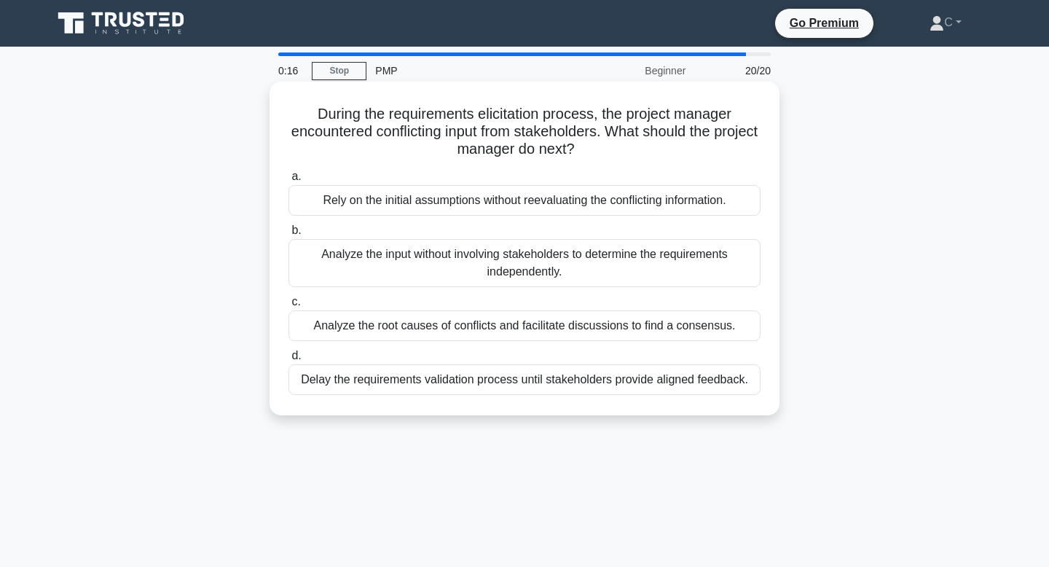
click at [691, 326] on div "Analyze the root causes of conflicts and facilitate discussions to find a conse…" at bounding box center [524, 325] width 472 height 31
click at [288, 307] on input "c. Analyze the root causes of conflicts and facilitate discussions to find a co…" at bounding box center [288, 301] width 0 height 9
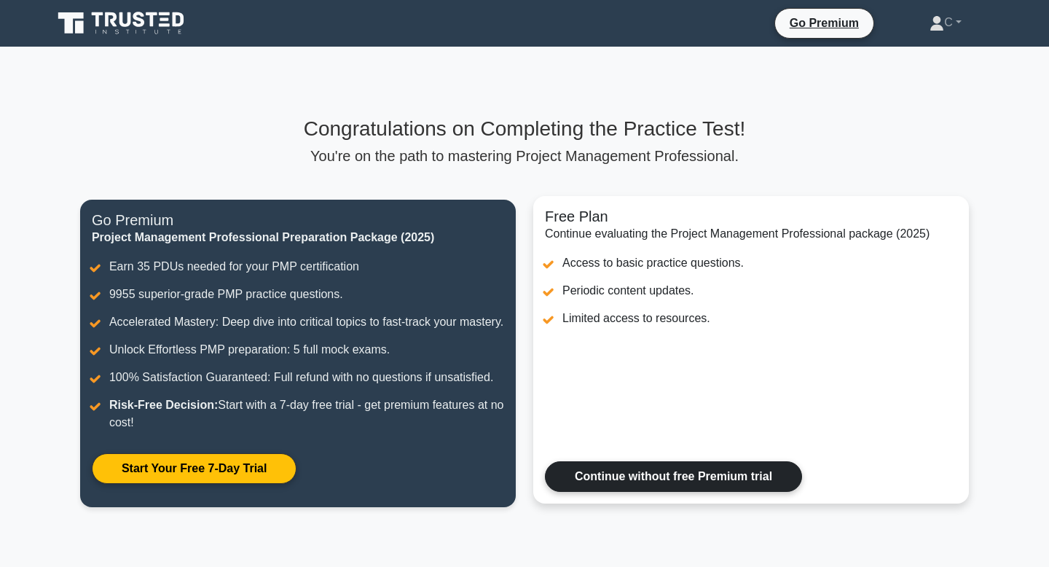
click at [635, 482] on link "Continue without free Premium trial" at bounding box center [673, 476] width 257 height 31
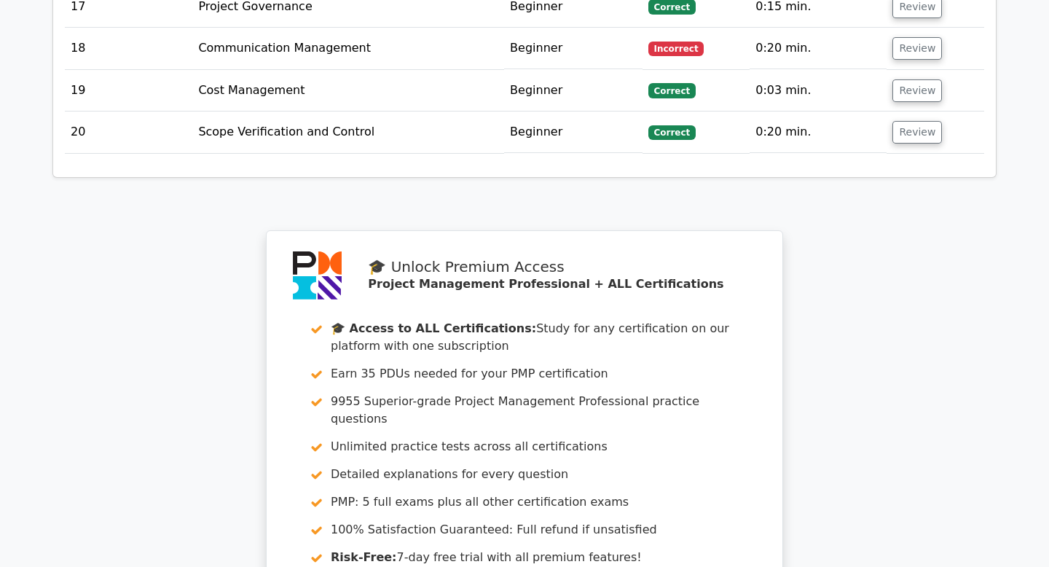
scroll to position [3360, 0]
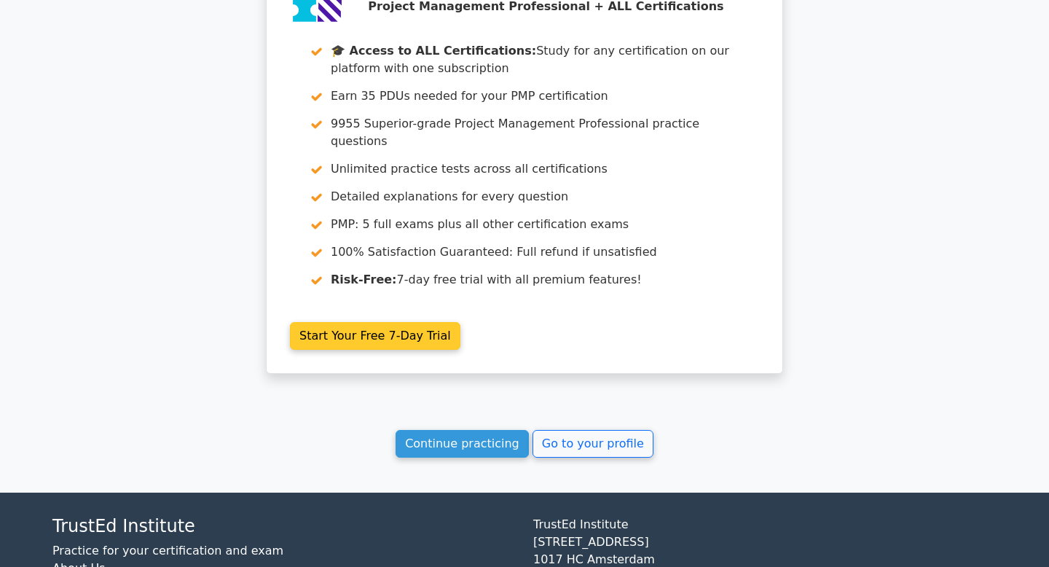
click at [407, 322] on link "Start Your Free 7-Day Trial" at bounding box center [375, 336] width 170 height 28
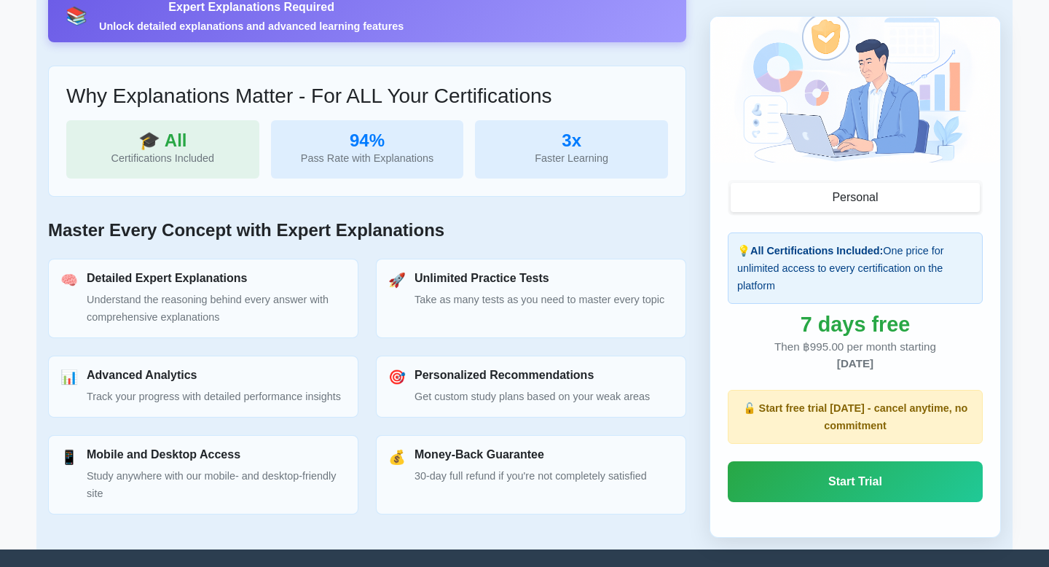
scroll to position [438, 0]
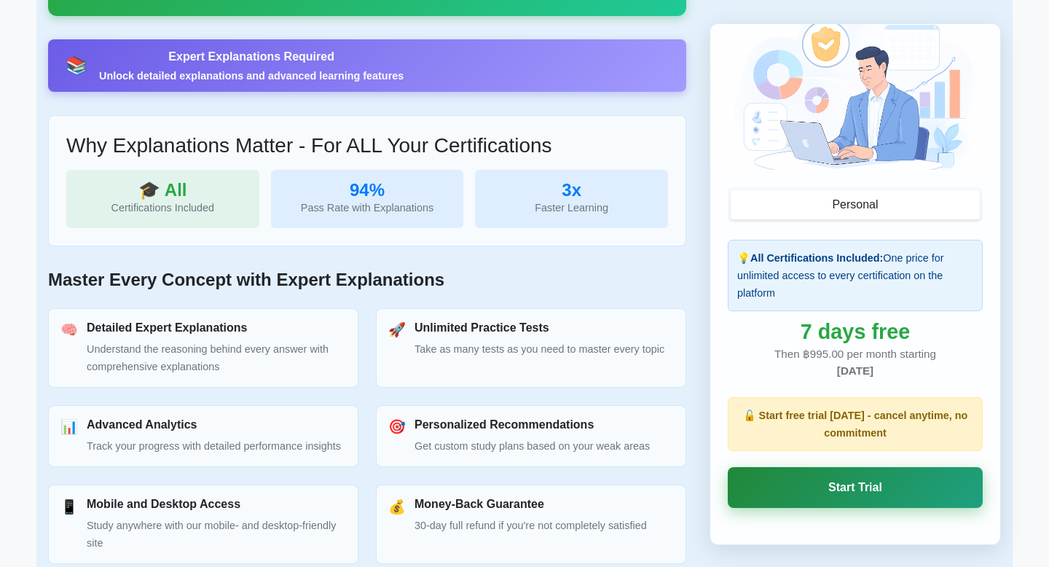
click at [852, 486] on link "Start Trial" at bounding box center [855, 487] width 255 height 41
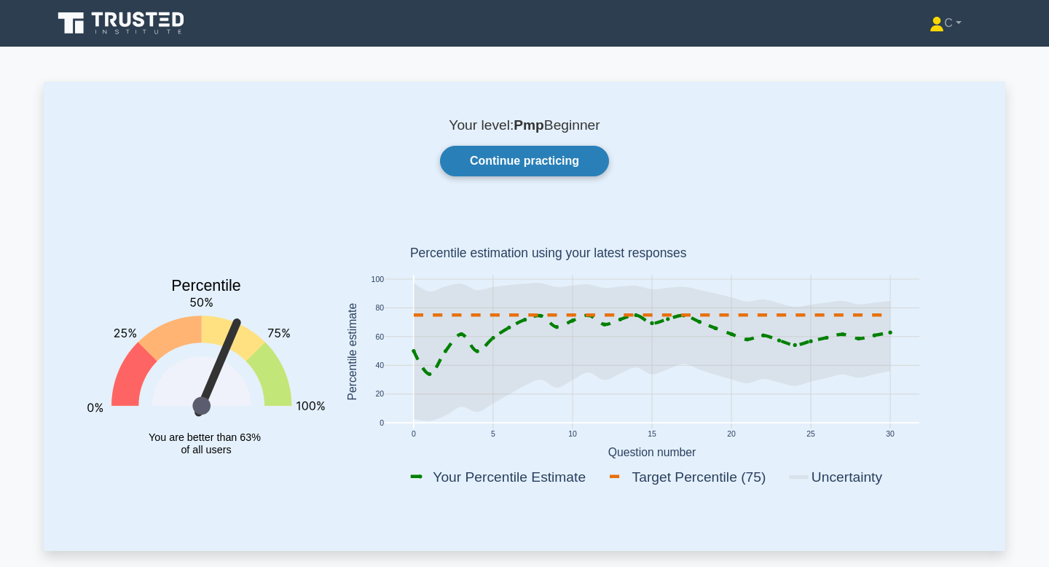
click at [511, 171] on link "Continue practicing" at bounding box center [524, 161] width 169 height 31
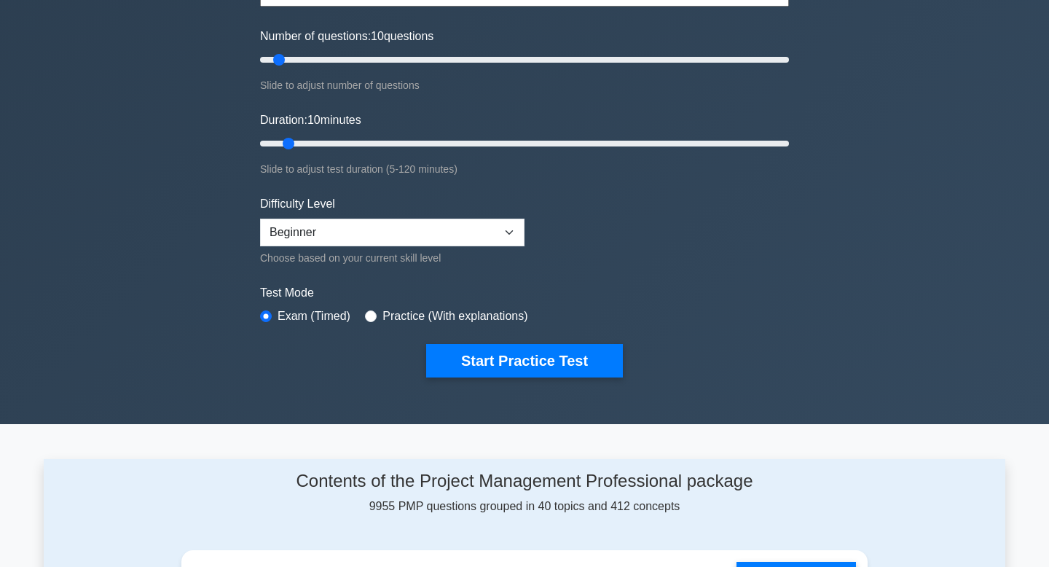
scroll to position [200, 0]
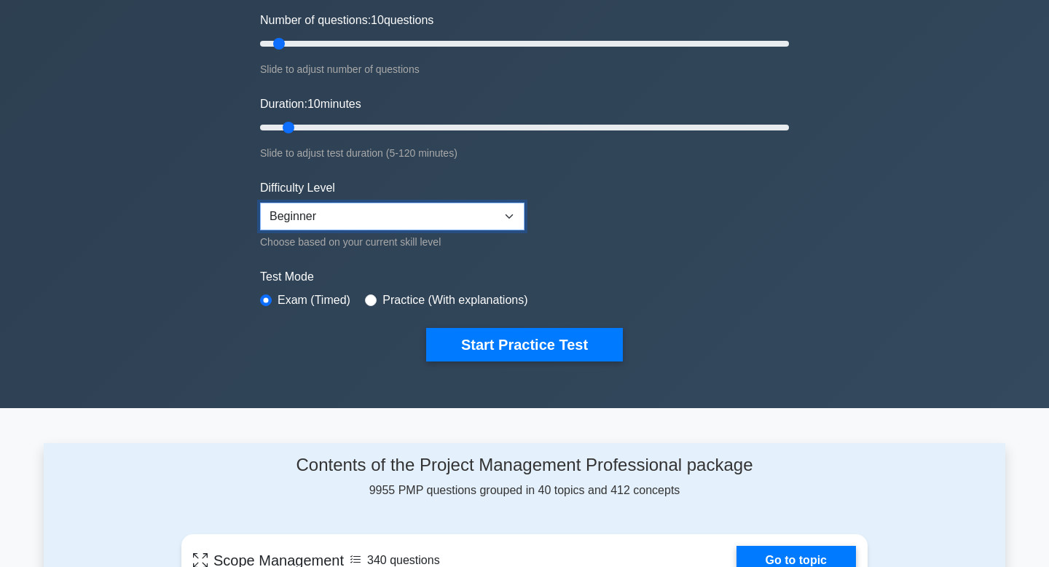
click at [458, 219] on select "Beginner Intermediate Expert" at bounding box center [392, 217] width 264 height 28
select select "intermediate"
click at [260, 203] on select "Beginner Intermediate Expert" at bounding box center [392, 217] width 264 height 28
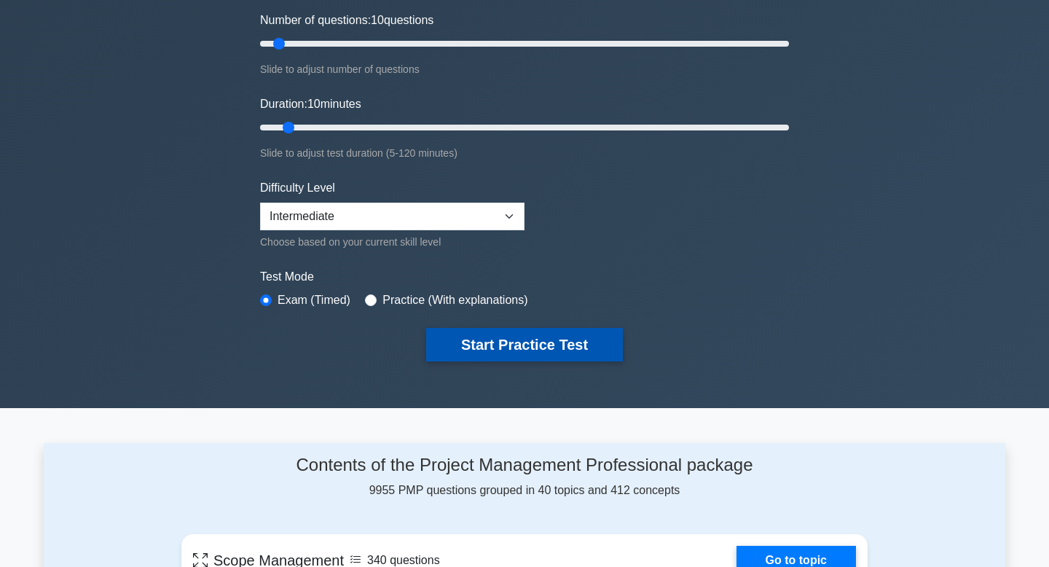
click at [553, 347] on button "Start Practice Test" at bounding box center [524, 345] width 197 height 34
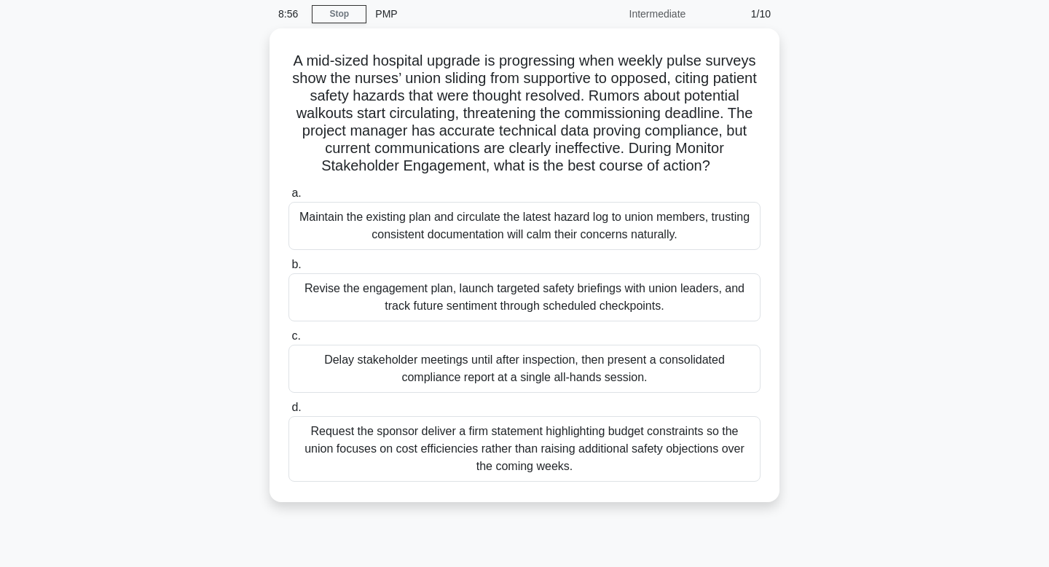
scroll to position [90, 0]
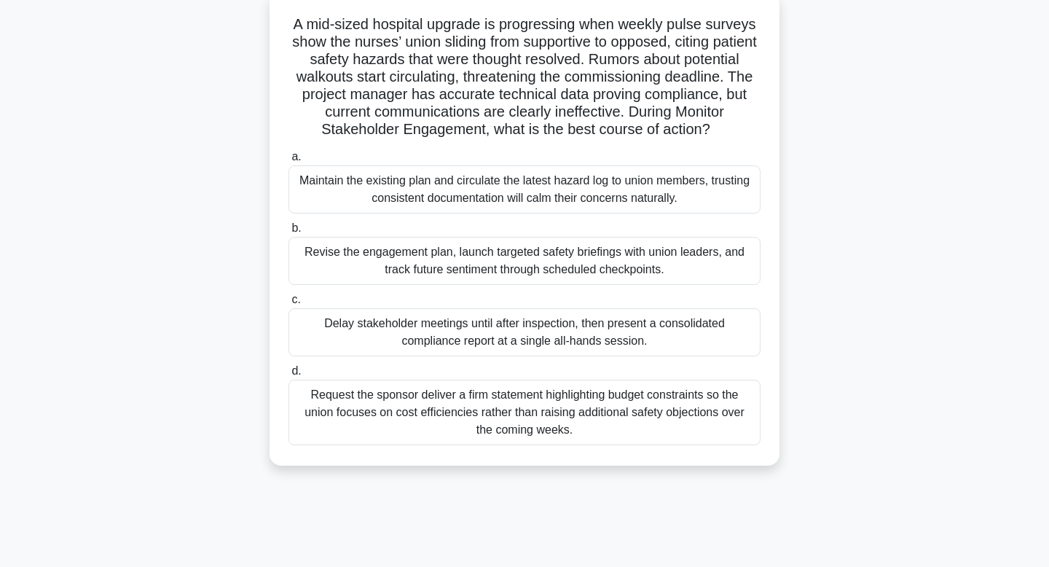
click at [570, 258] on div "Revise the engagement plan, launch targeted safety briefings with union leaders…" at bounding box center [524, 261] width 472 height 48
click at [288, 233] on input "b. Revise the engagement plan, launch targeted safety briefings with union lead…" at bounding box center [288, 228] width 0 height 9
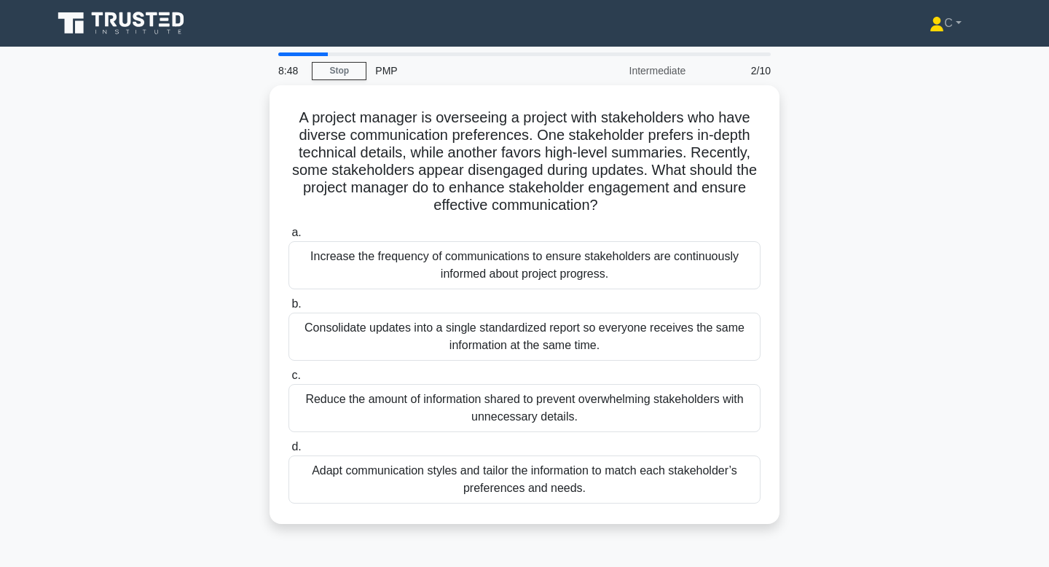
scroll to position [0, 0]
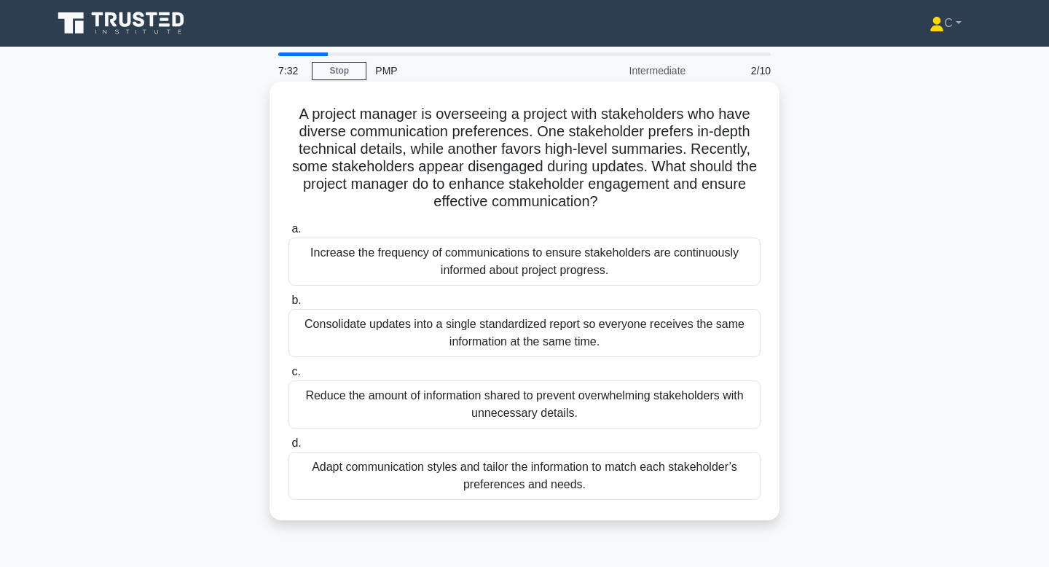
click at [539, 466] on div "Adapt communication styles and tailor the information to match each stakeholder…" at bounding box center [524, 476] width 472 height 48
click at [288, 448] on input "d. Adapt communication styles and tailor the information to match each stakehol…" at bounding box center [288, 443] width 0 height 9
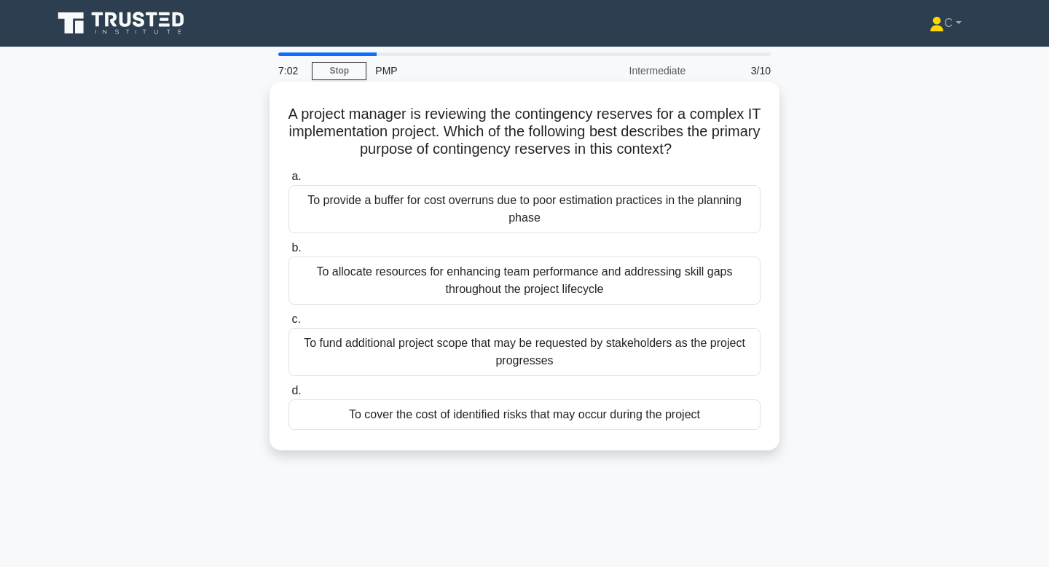
click at [589, 224] on div "To provide a buffer for cost overruns due to poor estimation practices in the p…" at bounding box center [524, 209] width 472 height 48
click at [288, 181] on input "a. To provide a buffer for cost overruns due to poor estimation practices in th…" at bounding box center [288, 176] width 0 height 9
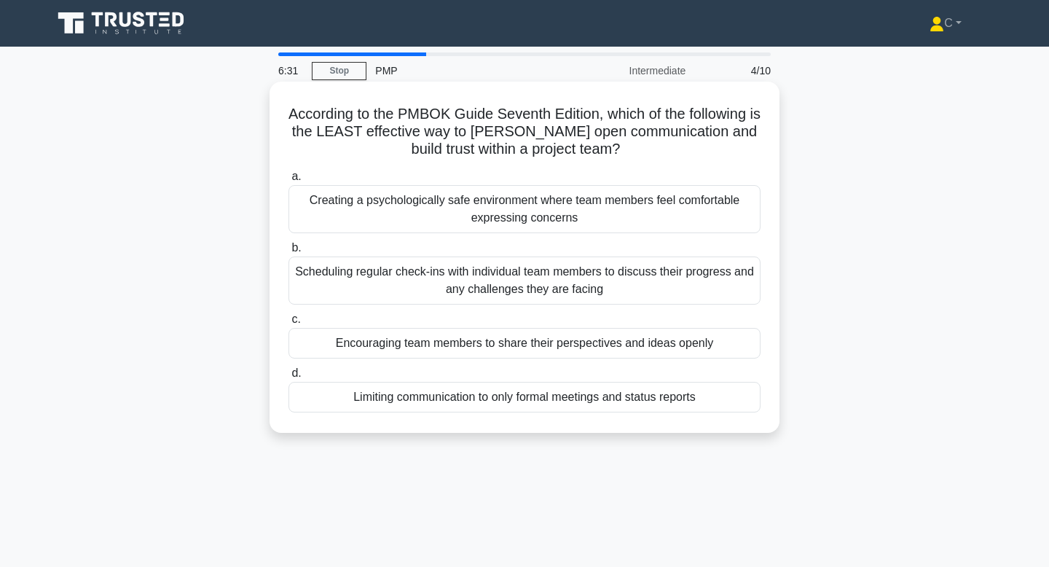
click at [471, 396] on div "Limiting communication to only formal meetings and status reports" at bounding box center [524, 397] width 472 height 31
click at [288, 378] on input "d. Limiting communication to only formal meetings and status reports" at bounding box center [288, 373] width 0 height 9
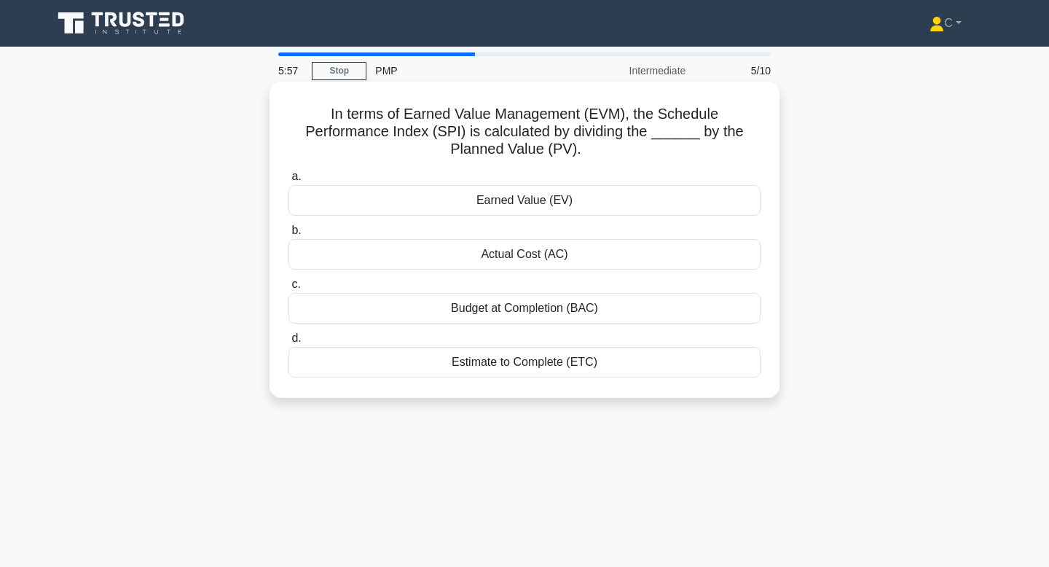
click at [587, 198] on div "Earned Value (EV)" at bounding box center [524, 200] width 472 height 31
click at [288, 181] on input "a. Earned Value (EV)" at bounding box center [288, 176] width 0 height 9
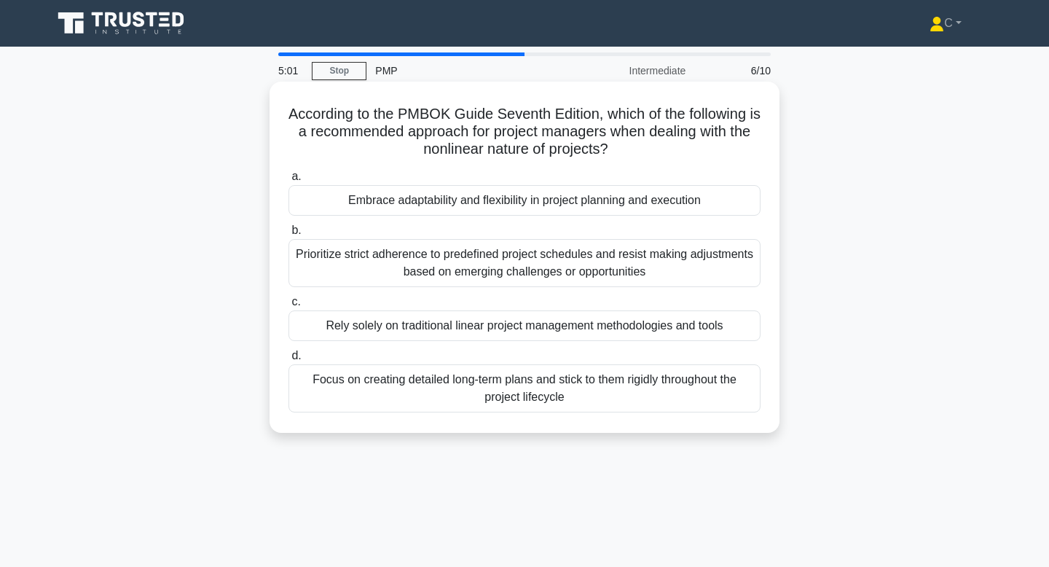
click at [602, 269] on div "Prioritize strict adherence to predefined project schedules and resist making a…" at bounding box center [524, 263] width 472 height 48
click at [288, 235] on input "b. Prioritize strict adherence to predefined project schedules and resist makin…" at bounding box center [288, 230] width 0 height 9
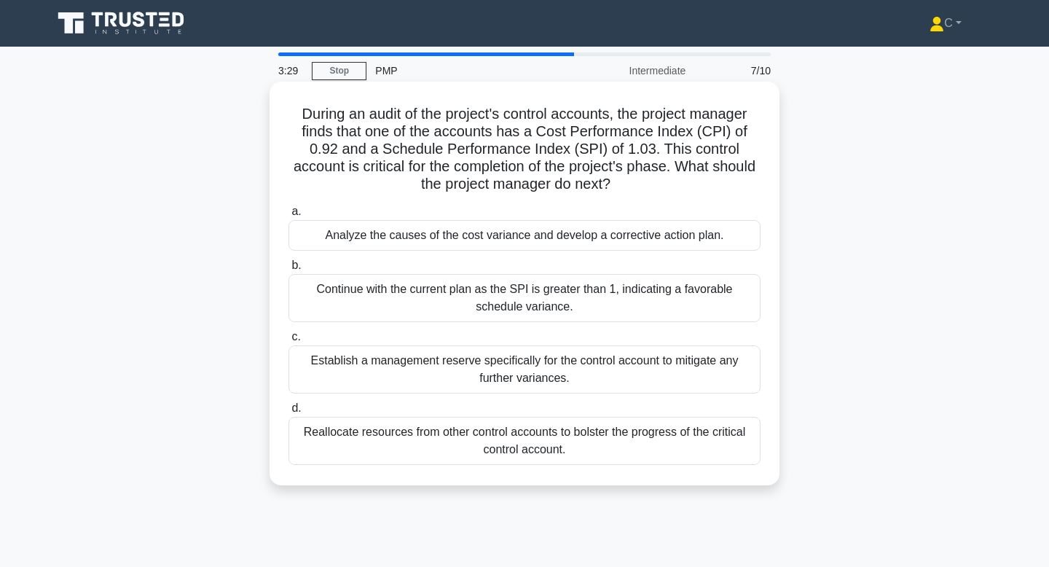
click at [701, 235] on div "Analyze the causes of the cost variance and develop a corrective action plan." at bounding box center [524, 235] width 472 height 31
click at [288, 216] on input "a. Analyze the causes of the cost variance and develop a corrective action plan." at bounding box center [288, 211] width 0 height 9
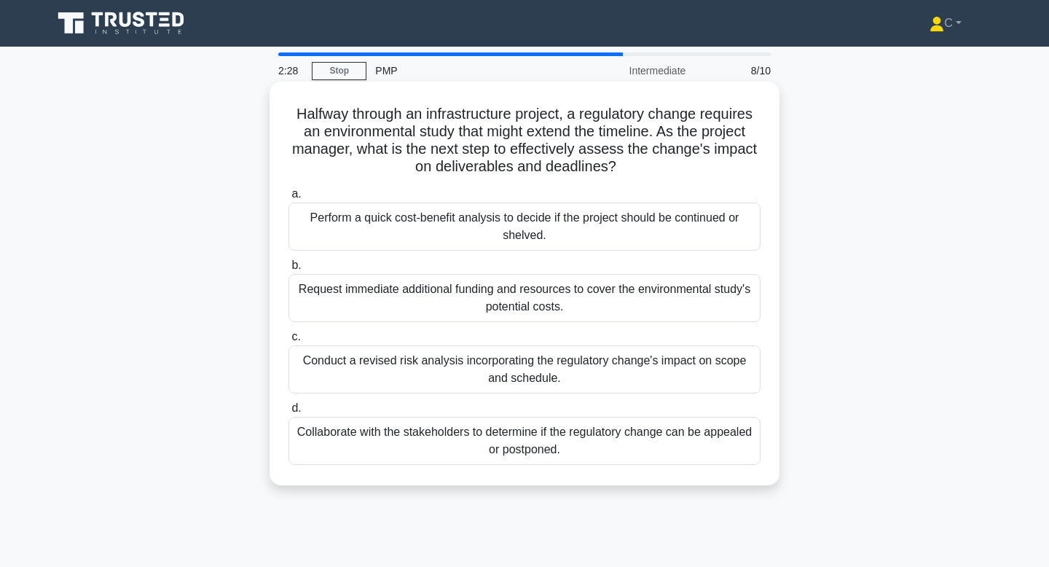
click at [599, 452] on div "Collaborate with the stakeholders to determine if the regulatory change can be …" at bounding box center [524, 441] width 472 height 48
click at [288, 413] on input "d. Collaborate with the stakeholders to determine if the regulatory change can …" at bounding box center [288, 408] width 0 height 9
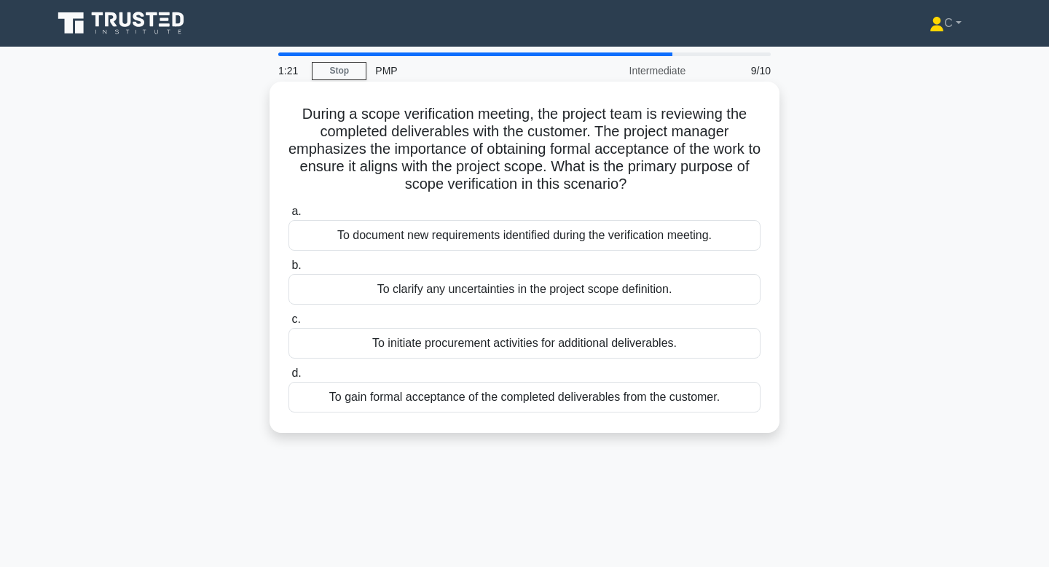
click at [569, 397] on div "To gain formal acceptance of the completed deliverables from the customer." at bounding box center [524, 397] width 472 height 31
click at [288, 378] on input "d. To gain formal acceptance of the completed deliverables from the customer." at bounding box center [288, 373] width 0 height 9
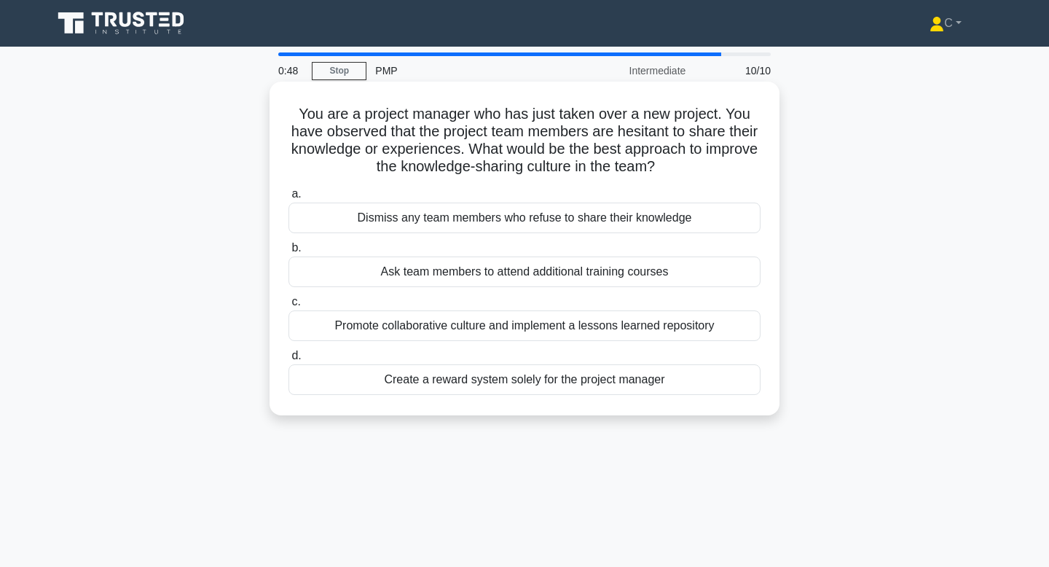
click at [631, 326] on div "Promote collaborative culture and implement a lessons learned repository" at bounding box center [524, 325] width 472 height 31
click at [288, 307] on input "c. Promote collaborative culture and implement a lessons learned repository" at bounding box center [288, 301] width 0 height 9
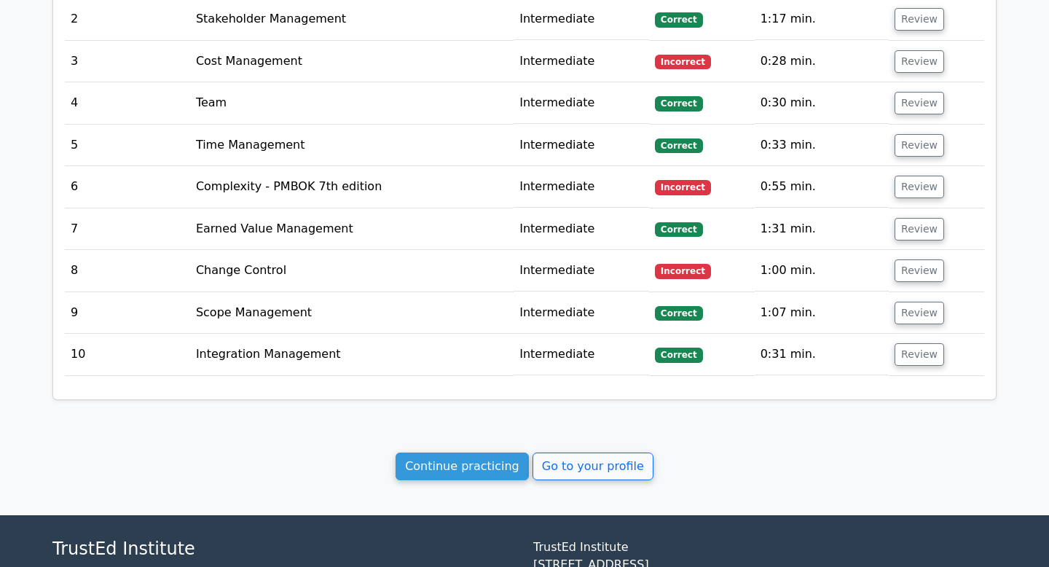
scroll to position [1966, 0]
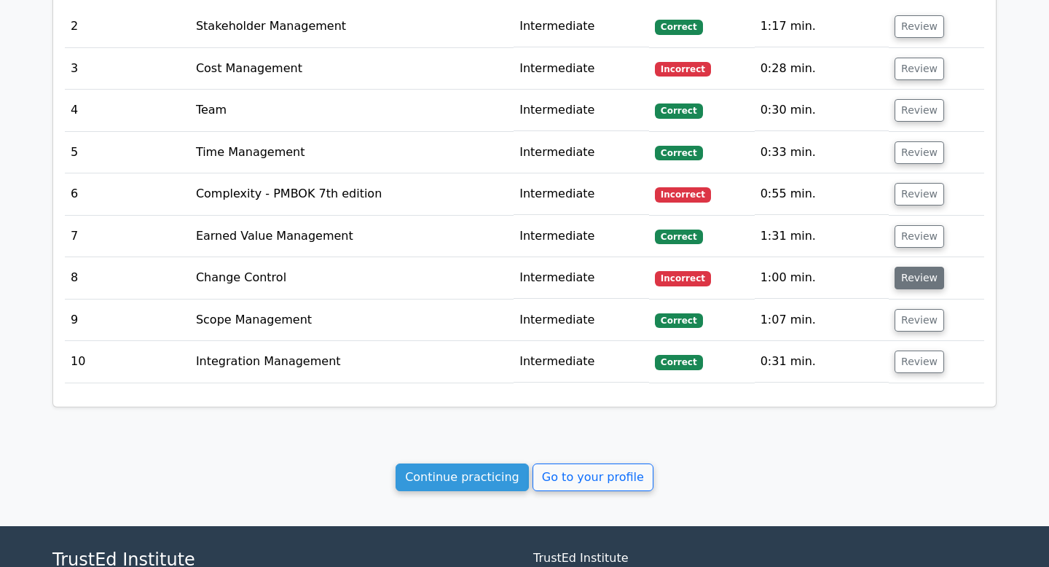
click at [913, 267] on button "Review" at bounding box center [920, 278] width 50 height 23
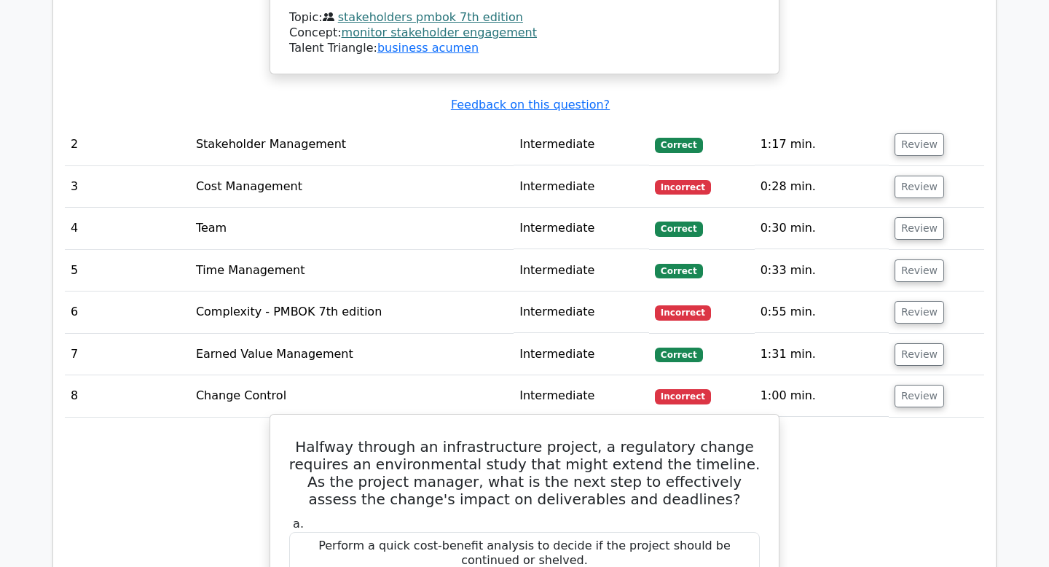
scroll to position [1847, 0]
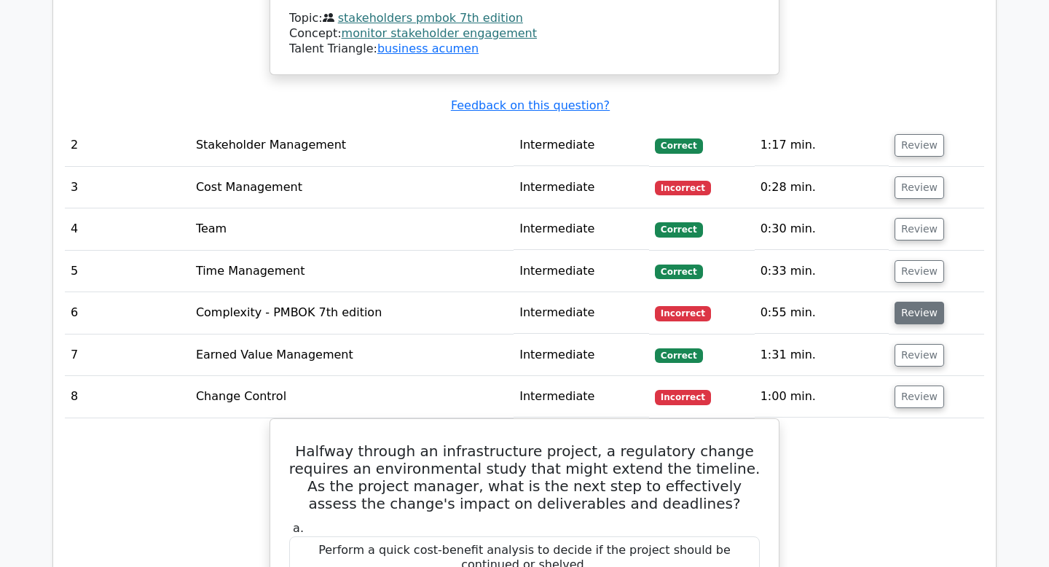
click at [922, 302] on button "Review" at bounding box center [920, 313] width 50 height 23
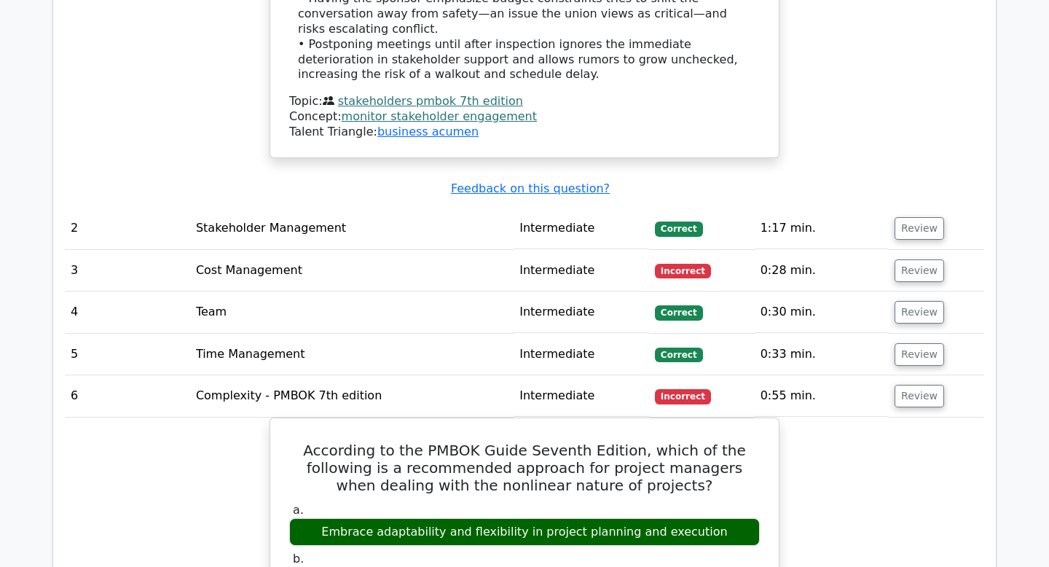
scroll to position [1736, 0]
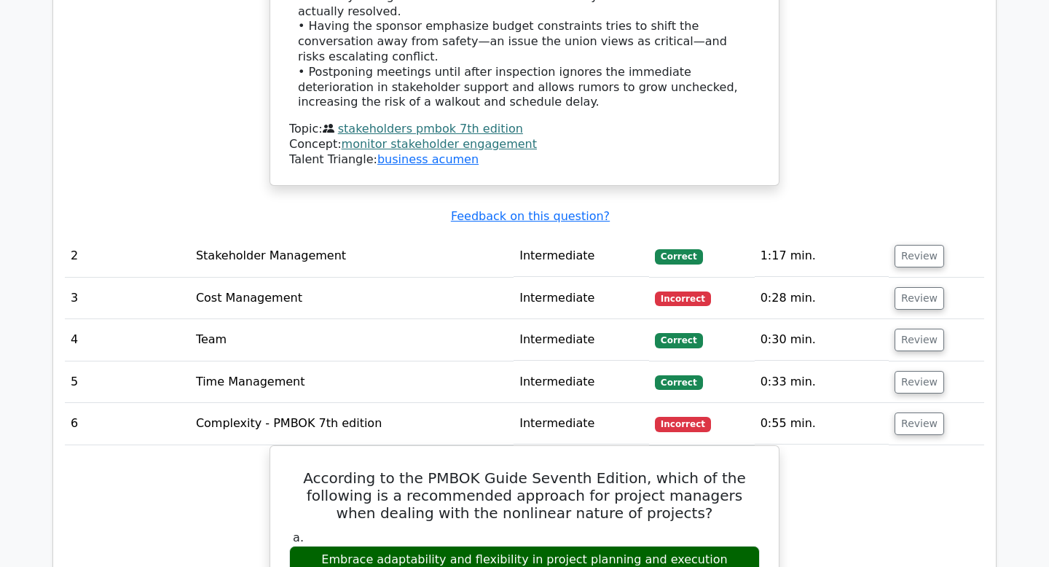
click at [905, 278] on td "Review" at bounding box center [936, 299] width 95 height 42
click at [906, 287] on button "Review" at bounding box center [920, 298] width 50 height 23
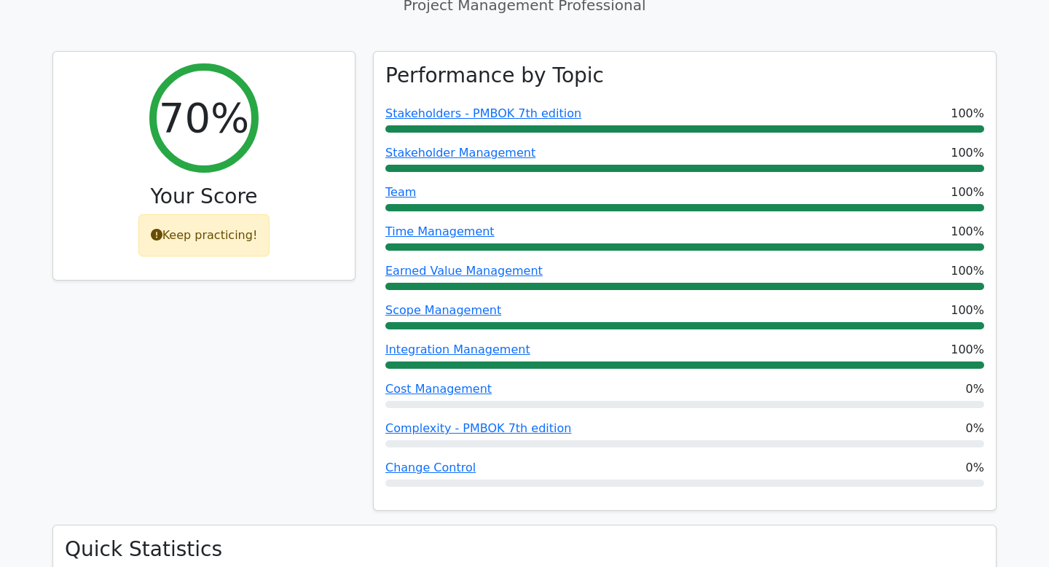
scroll to position [159, 0]
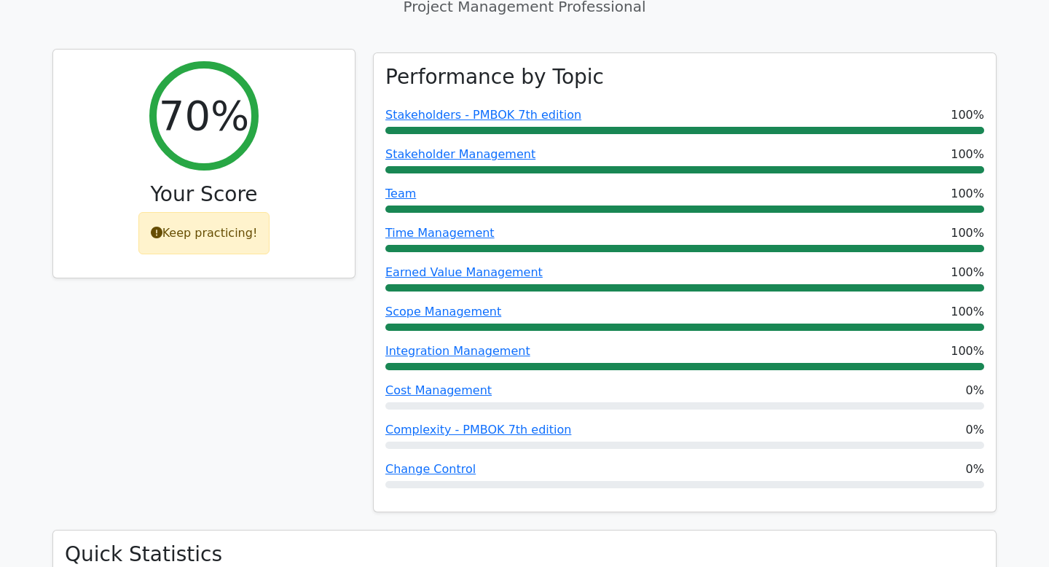
click at [232, 235] on div "Keep practicing!" at bounding box center [204, 233] width 132 height 42
click at [229, 211] on div "Your Score" at bounding box center [204, 197] width 278 height 31
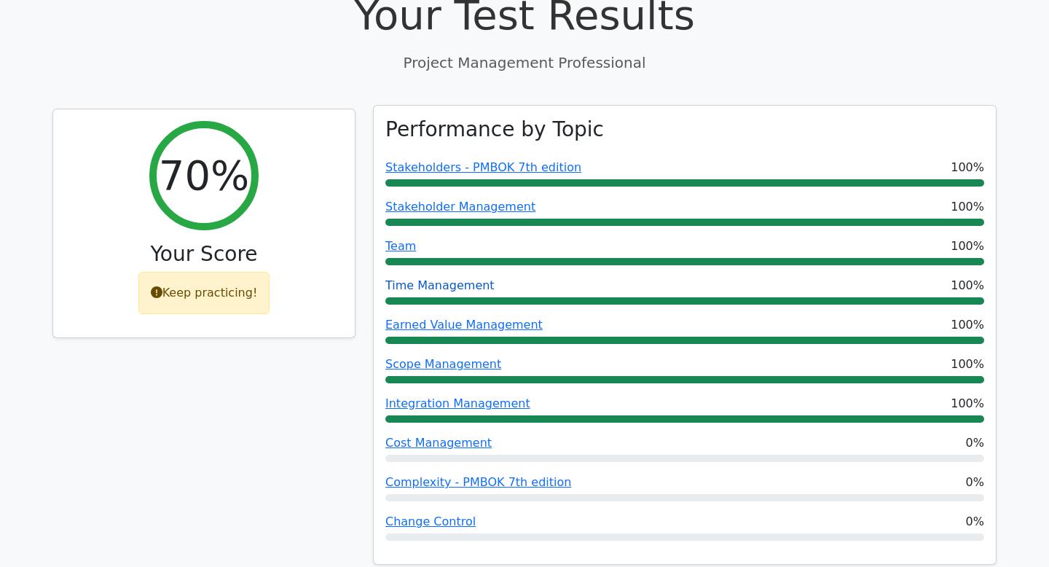
scroll to position [253, 0]
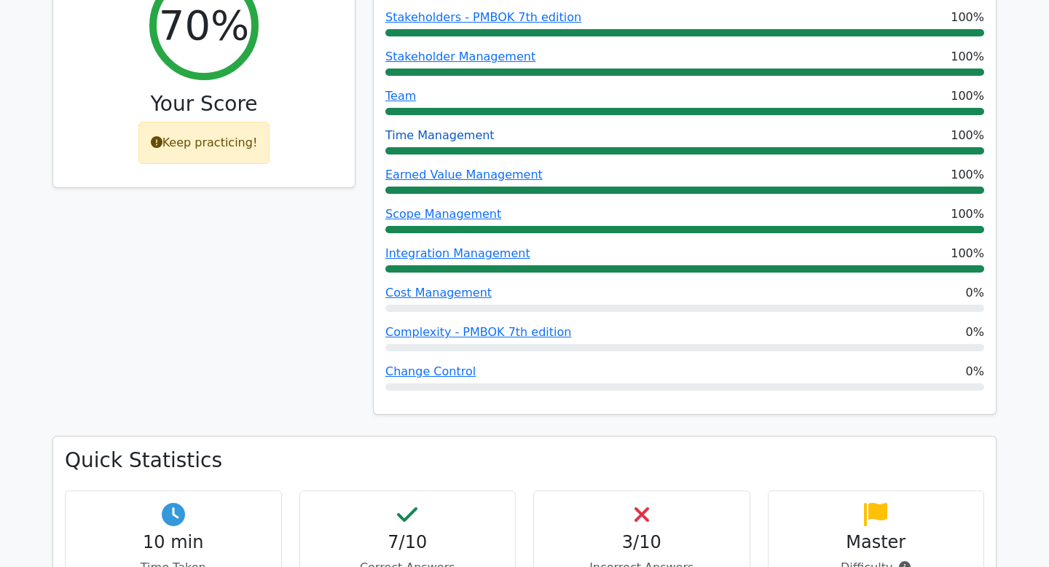
click at [452, 222] on span "Scope Management" at bounding box center [443, 213] width 116 height 17
